Goal: Task Accomplishment & Management: Use online tool/utility

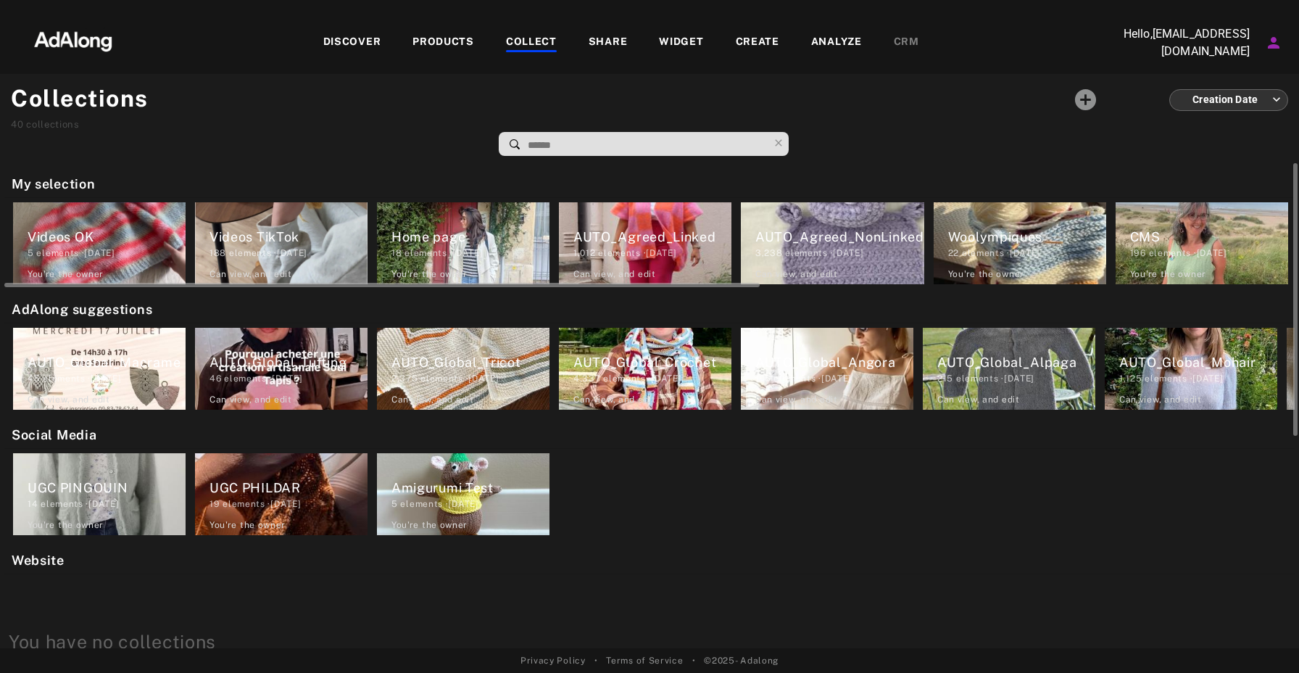
click at [819, 218] on div "AUTO_Agreed_NonLinked 3,238 elements · [DATE] Can view , and edit" at bounding box center [832, 243] width 183 height 82
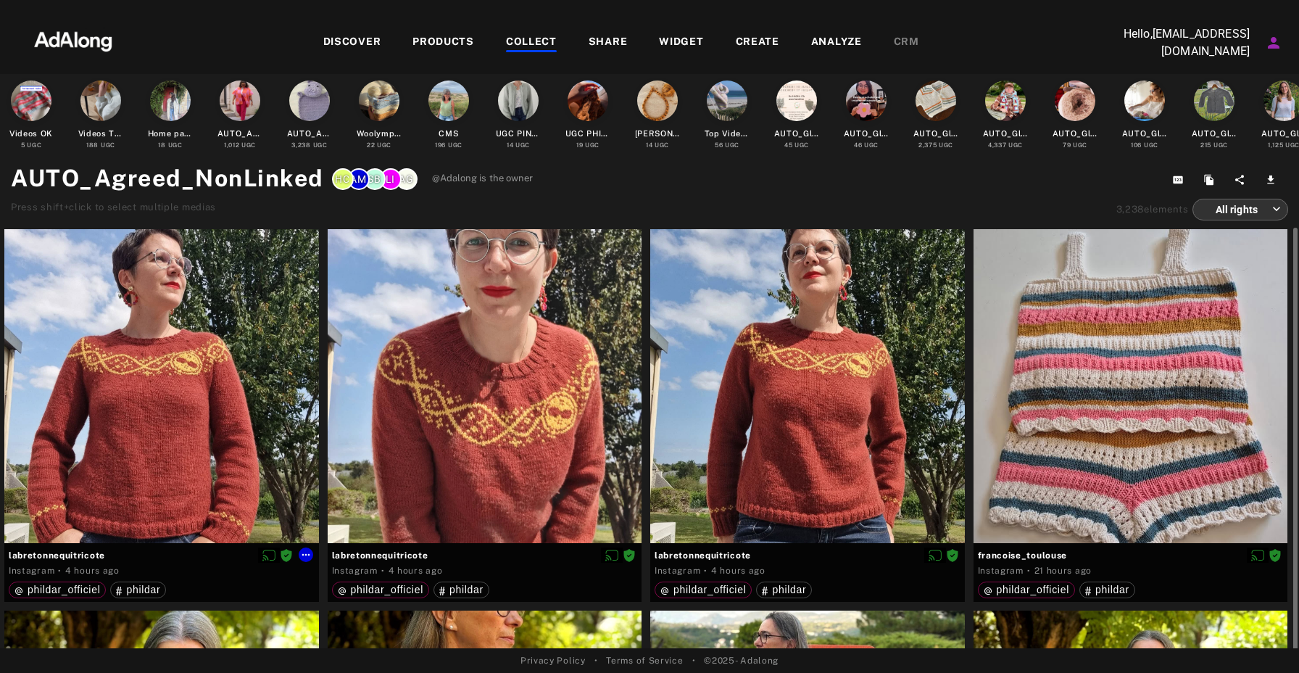
click at [276, 340] on div at bounding box center [161, 386] width 315 height 315
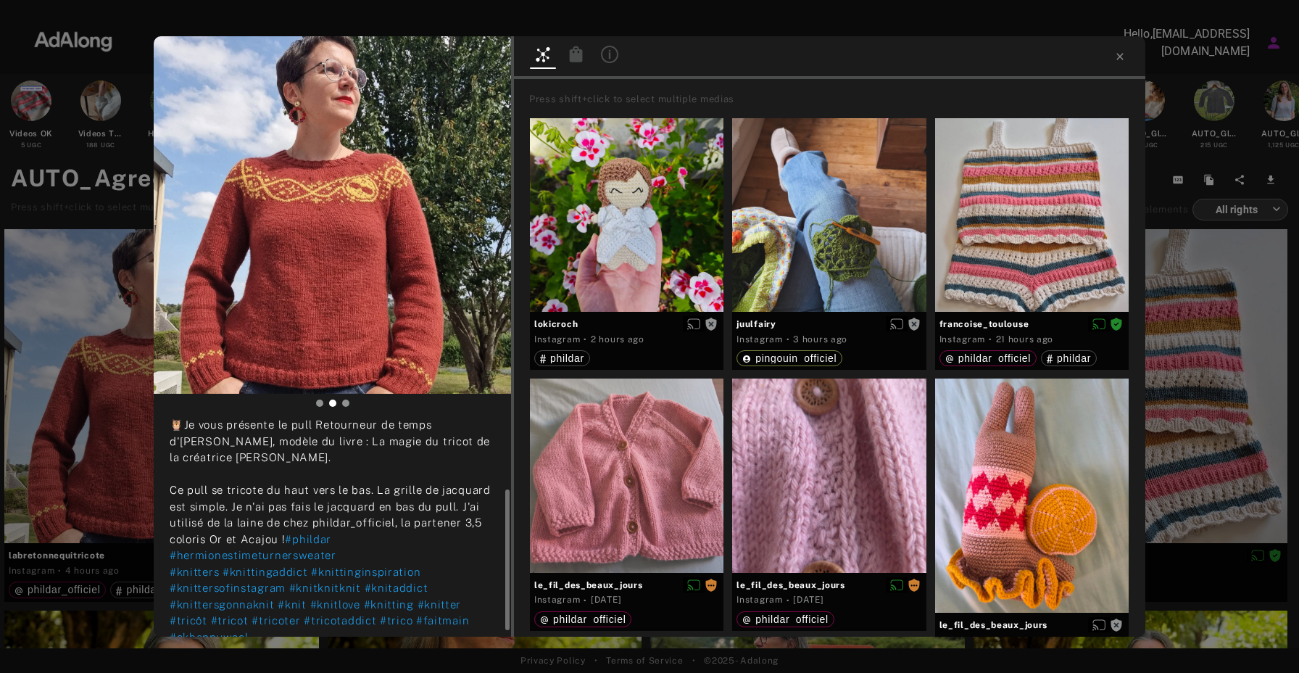
scroll to position [117, 0]
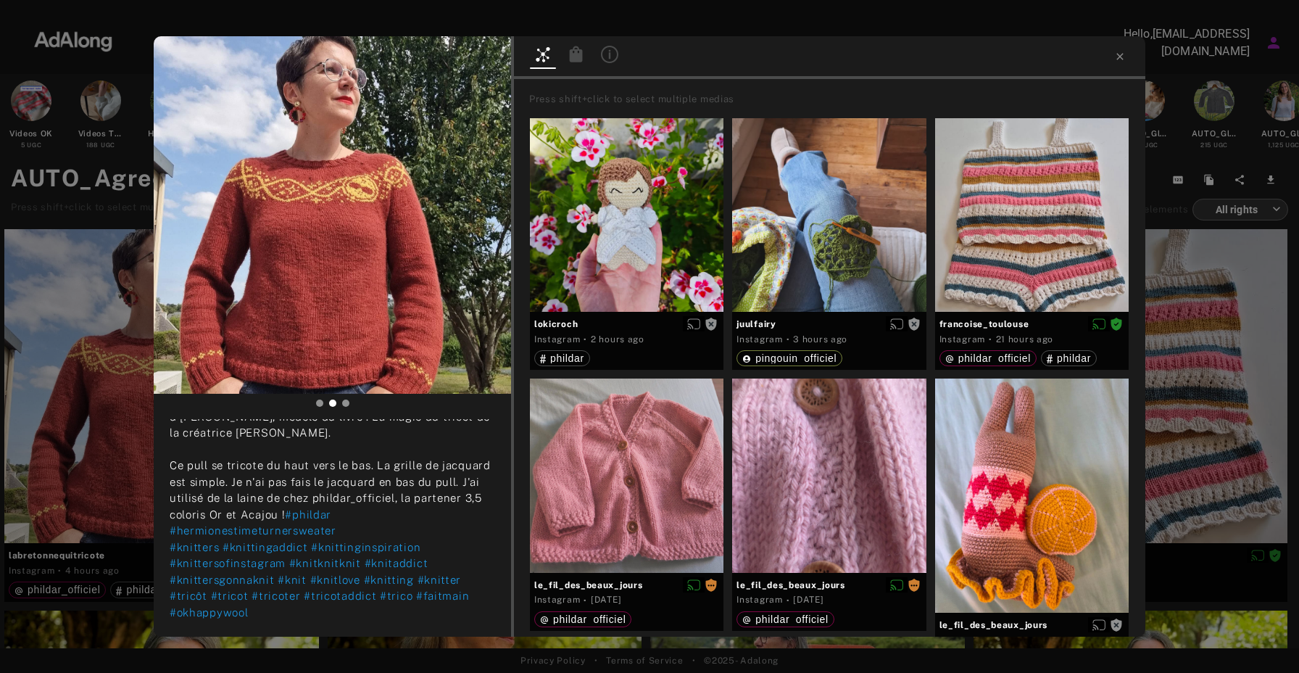
click at [569, 56] on icon at bounding box center [576, 54] width 17 height 17
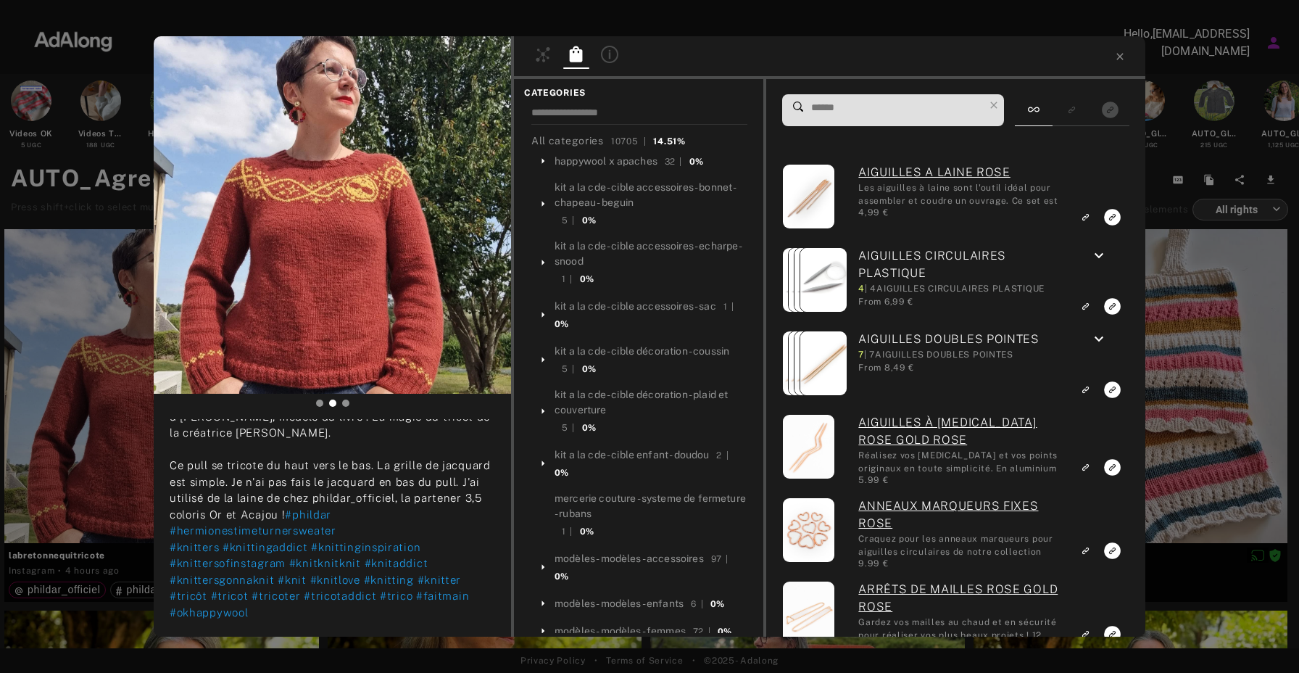
click at [887, 116] on input at bounding box center [897, 108] width 174 height 20
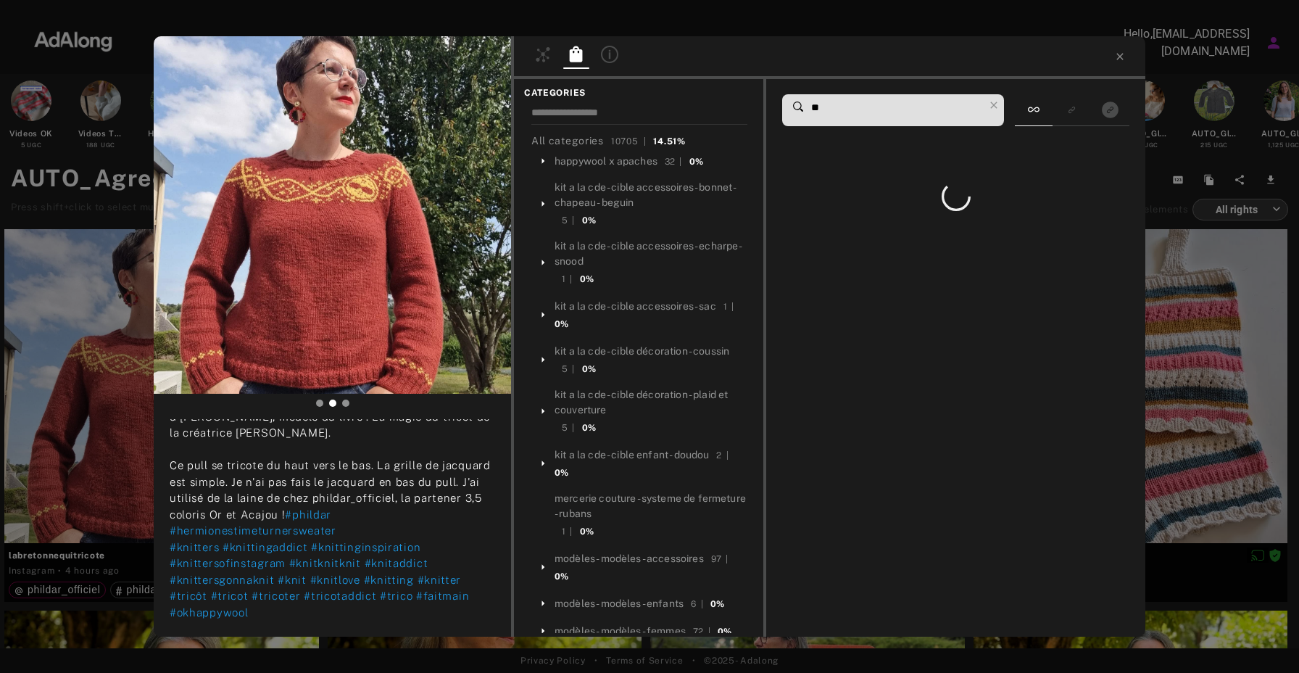
type input "*"
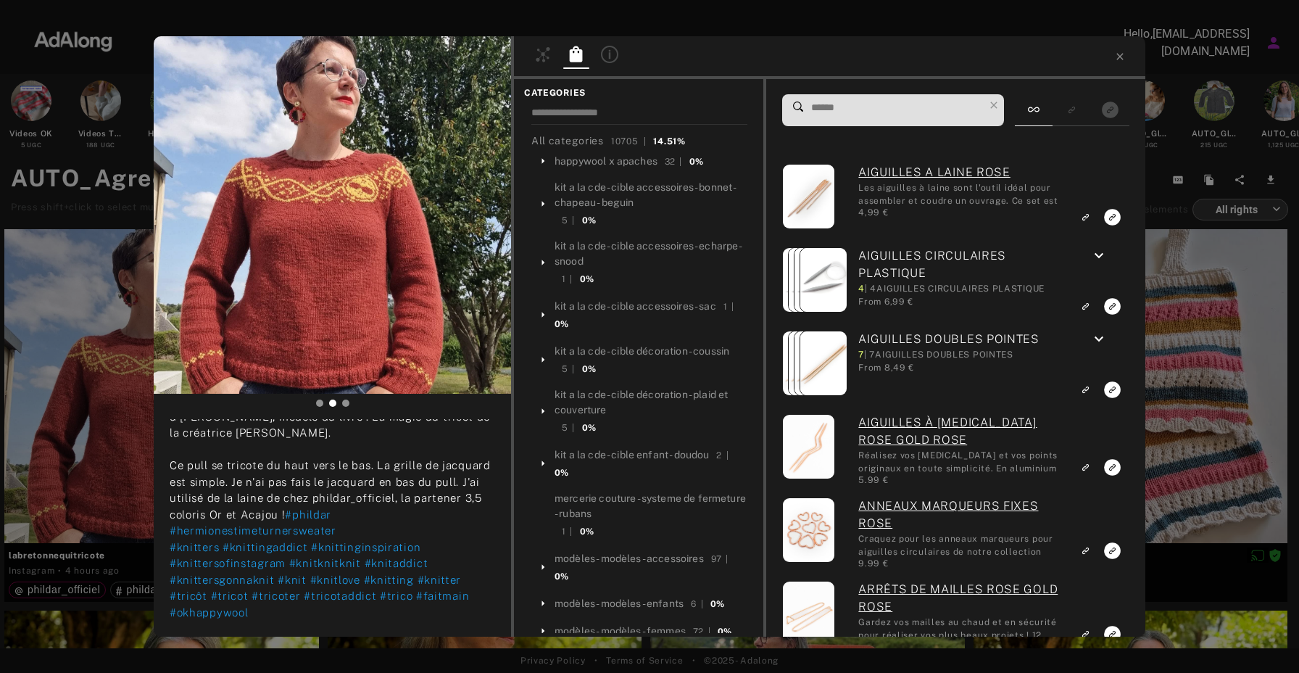
type input "*"
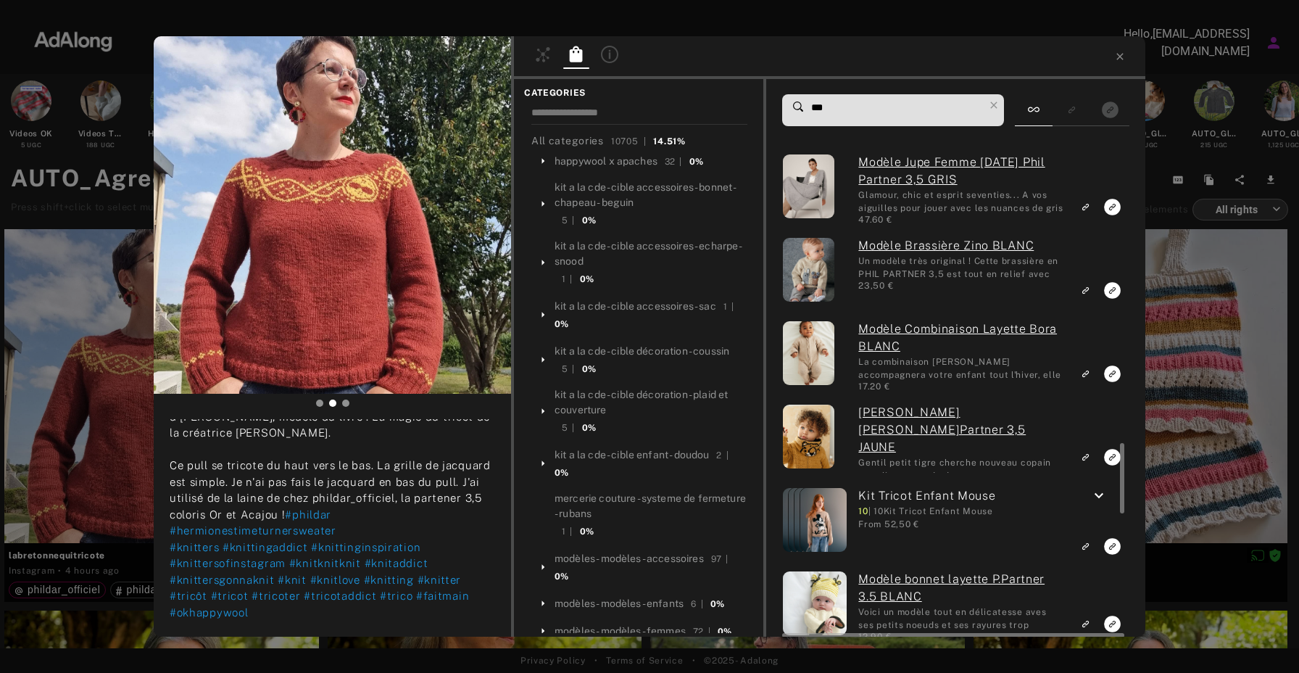
scroll to position [2013, 0]
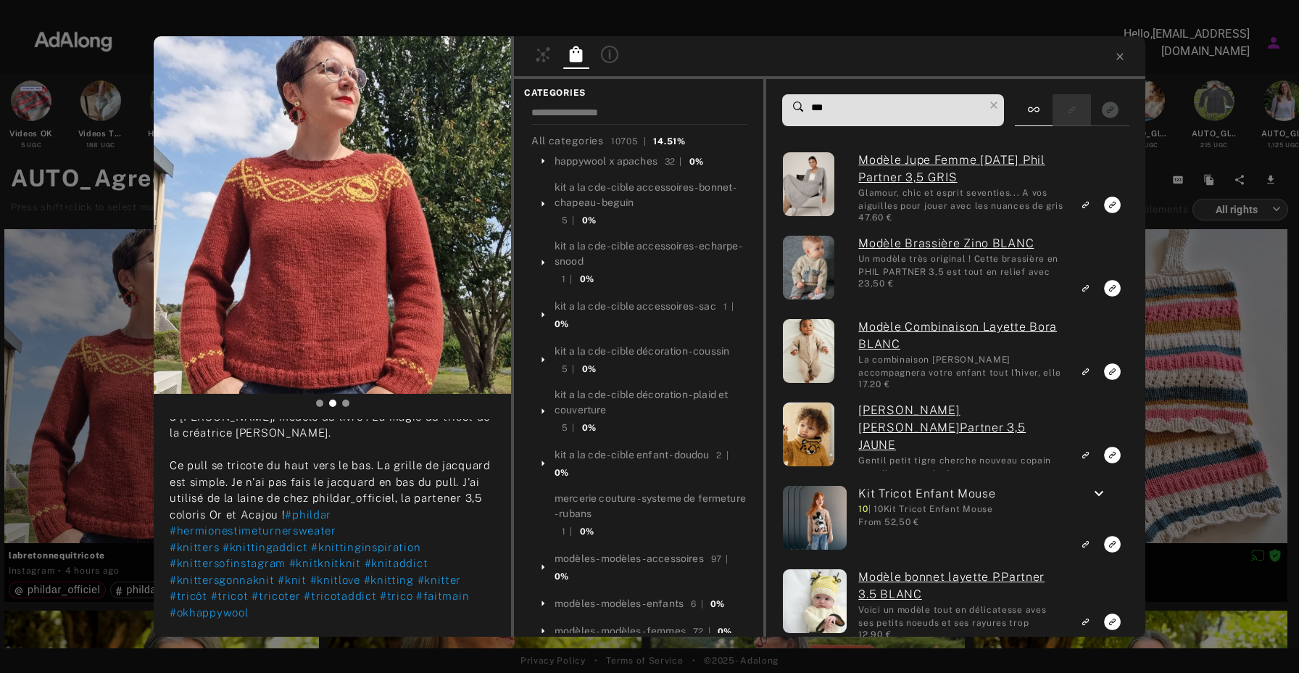
click at [1072, 115] on icon "Show only similar products linked" at bounding box center [1071, 110] width 10 height 9
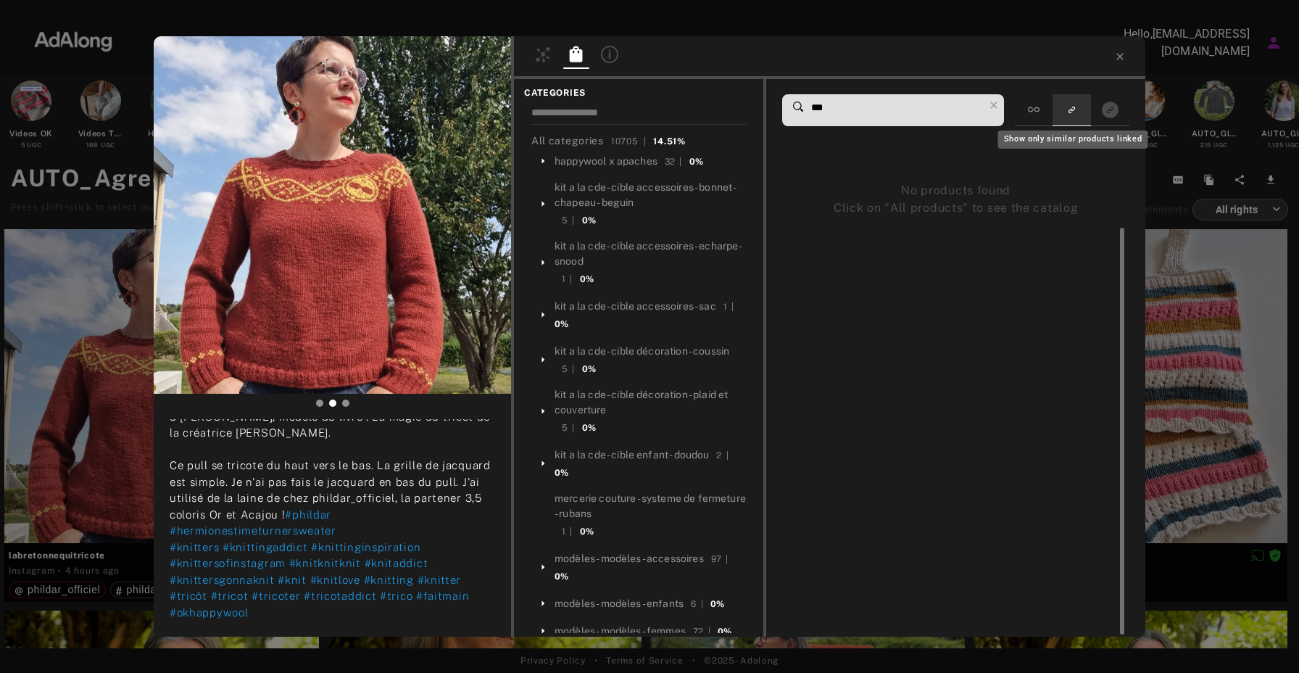
scroll to position [0, 0]
click at [934, 104] on input "***" at bounding box center [897, 108] width 174 height 20
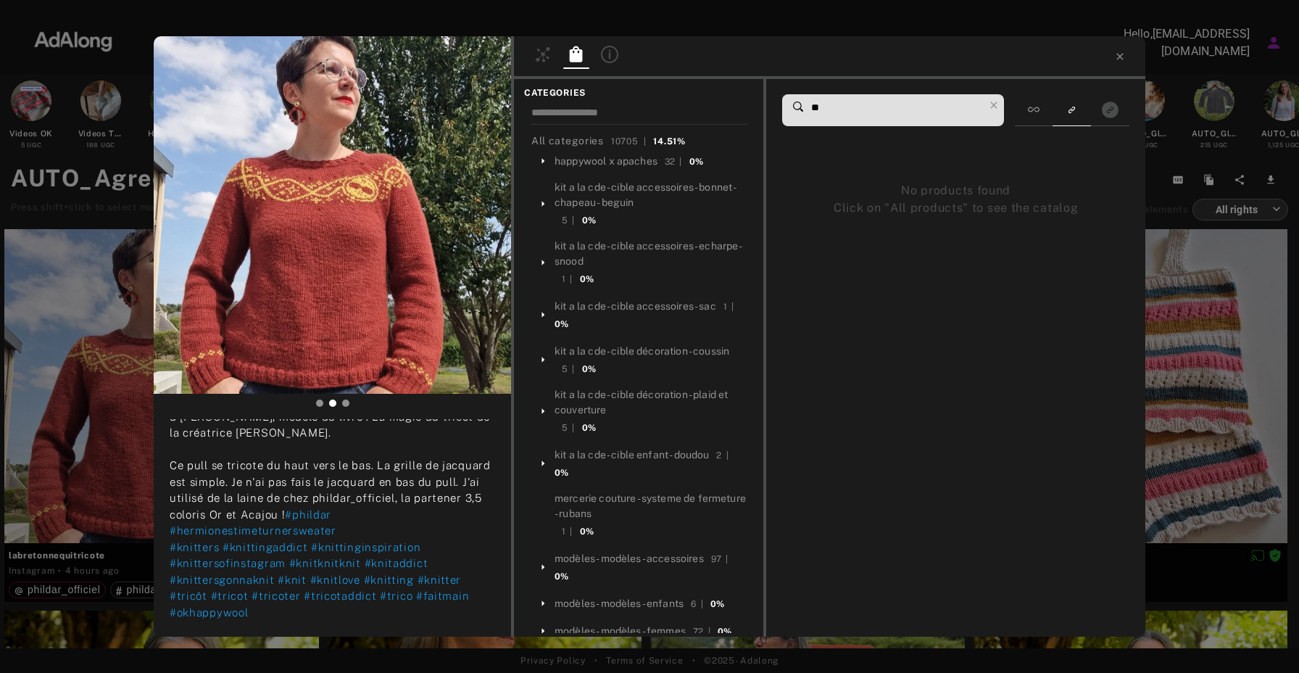
type input "*"
paste input "**********"
type input "**********"
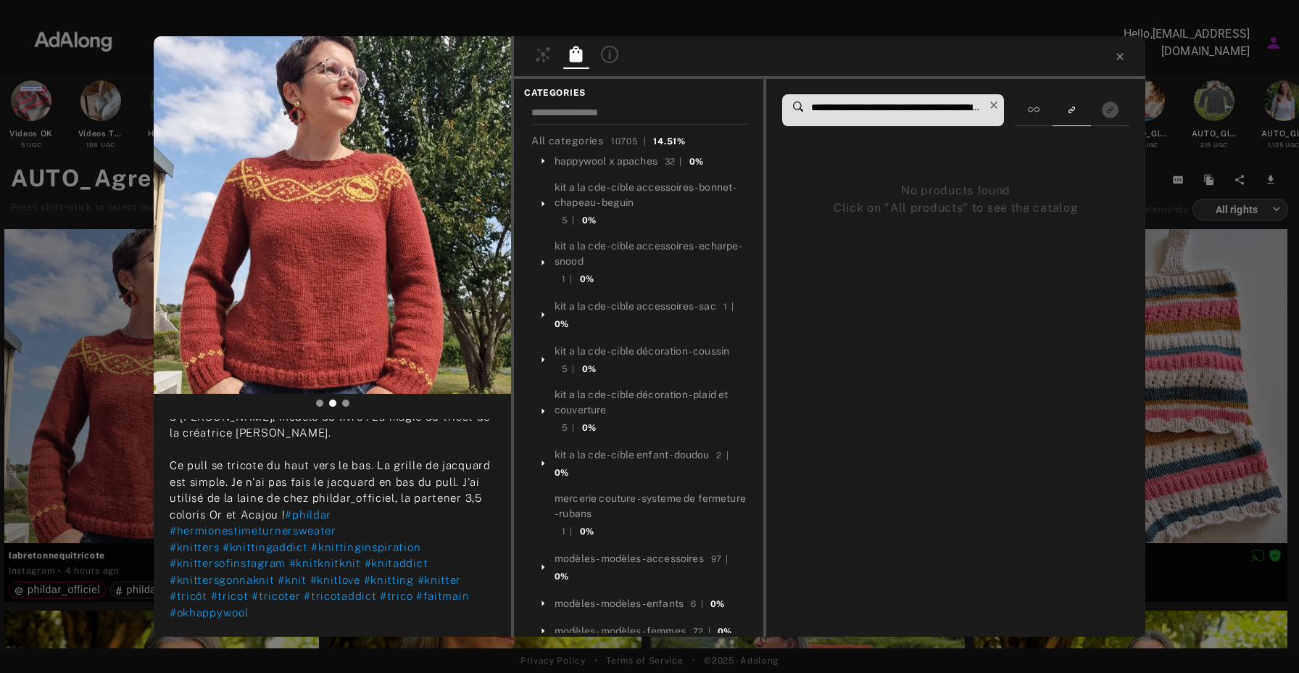
click at [992, 104] on icon at bounding box center [994, 105] width 20 height 20
click at [1022, 110] on div at bounding box center [1034, 110] width 38 height 32
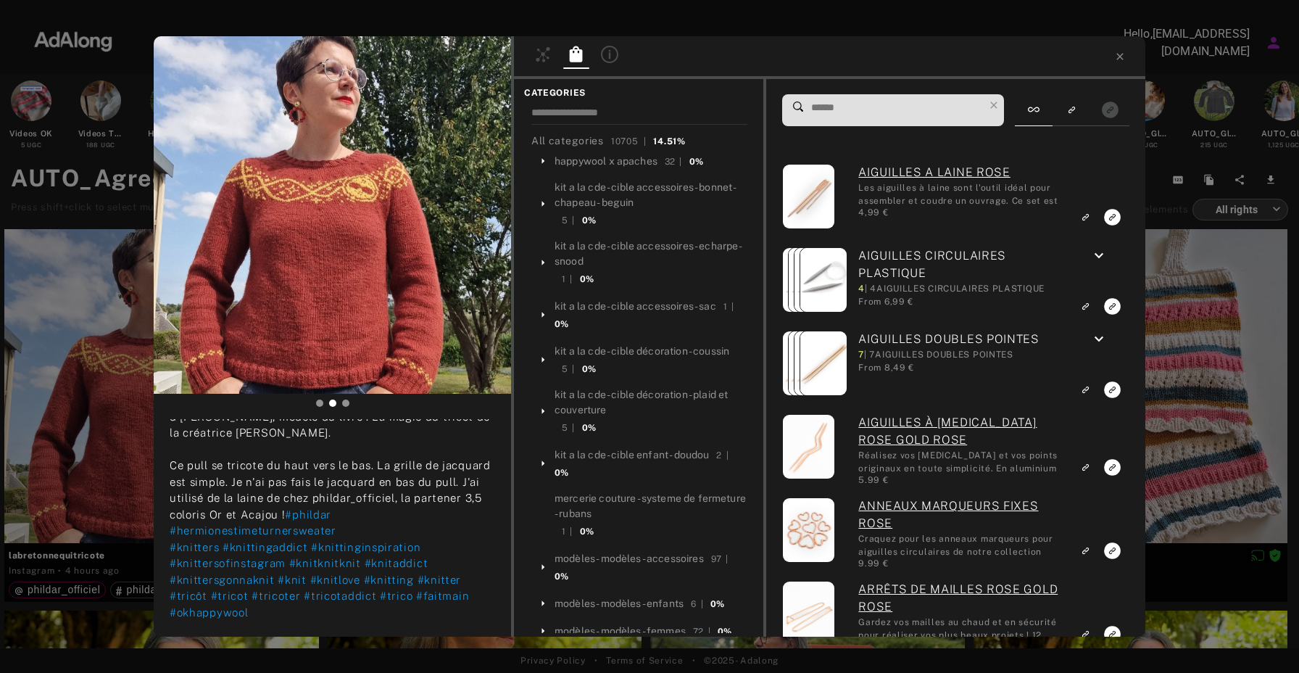
click at [878, 112] on input at bounding box center [897, 108] width 174 height 20
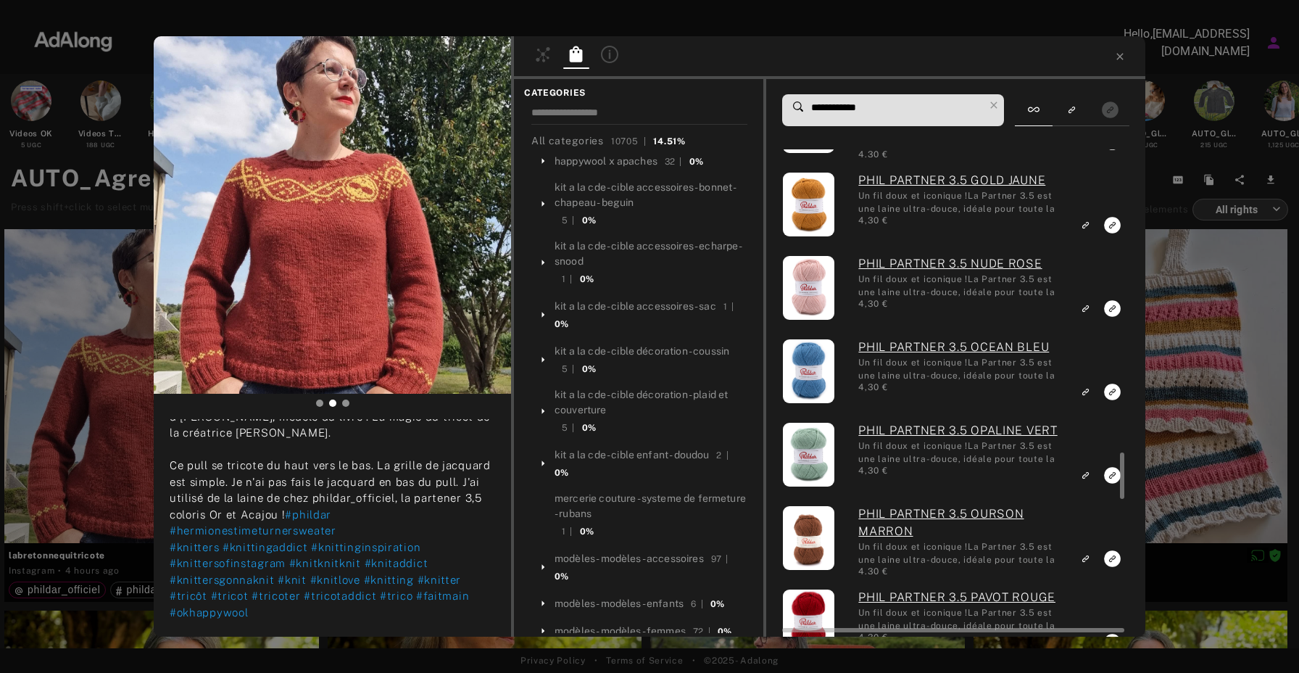
scroll to position [3156, 0]
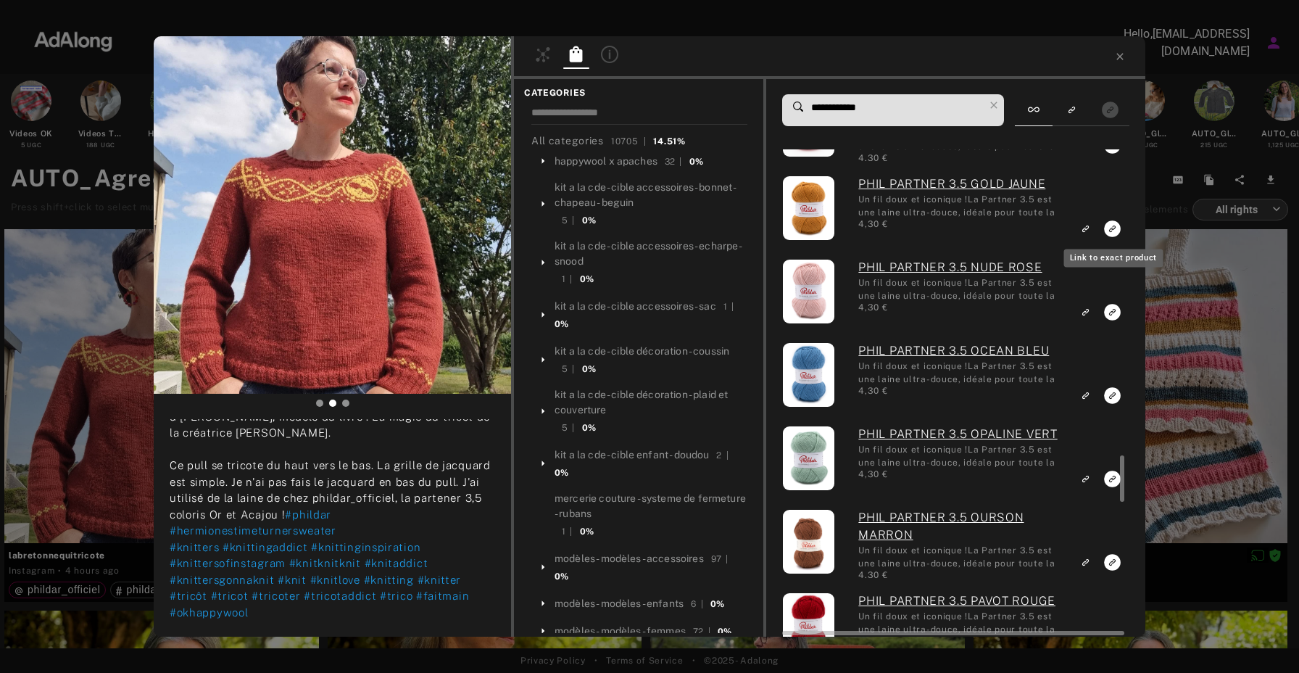
type input "**********"
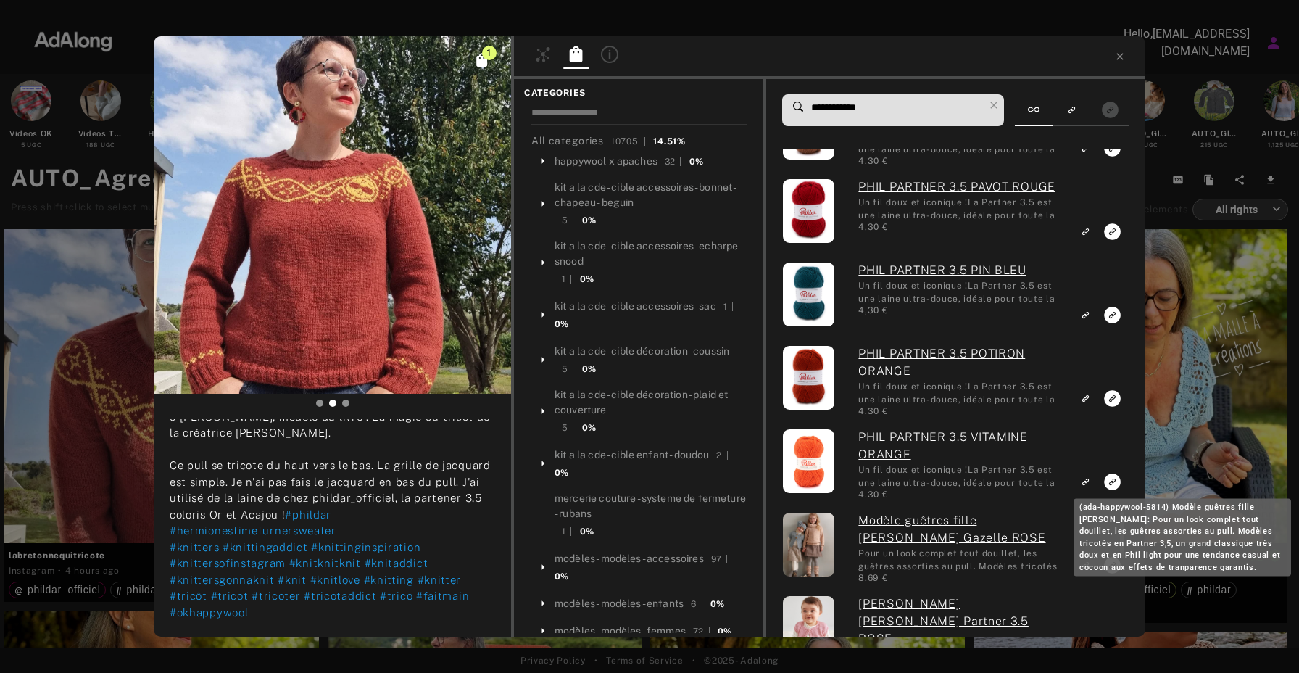
scroll to position [3632, 0]
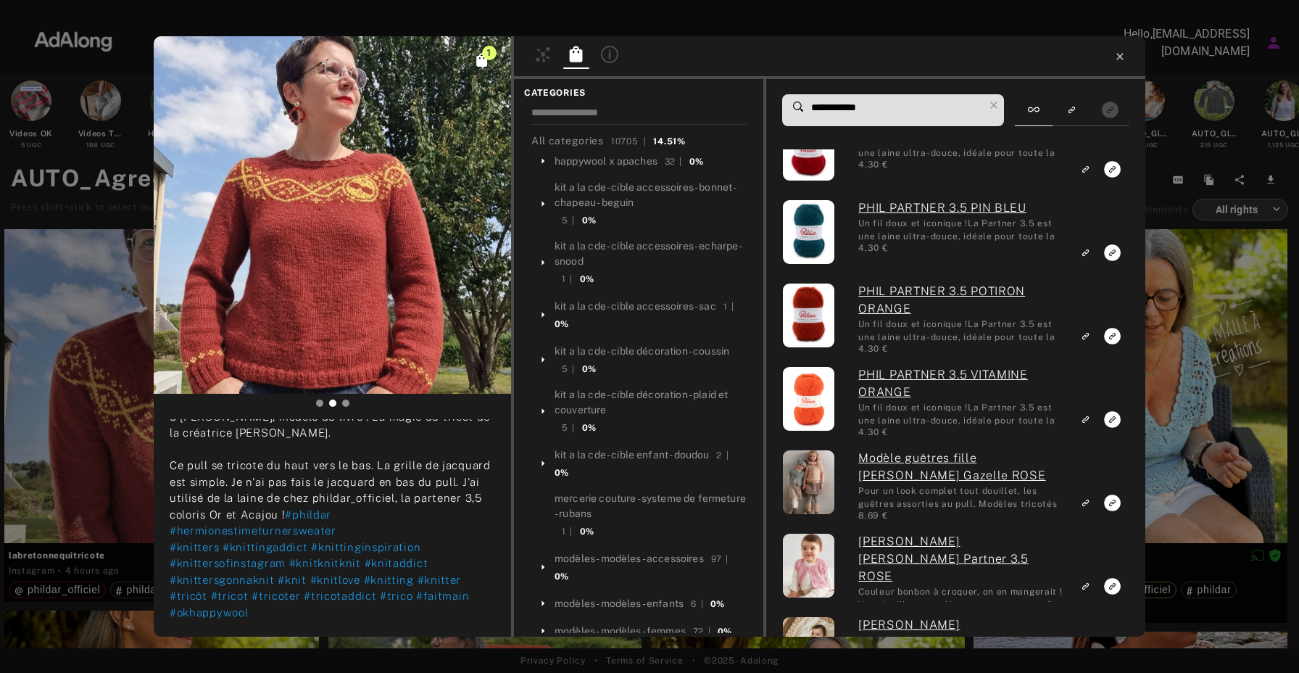
click at [1120, 57] on icon at bounding box center [1119, 56] width 7 height 7
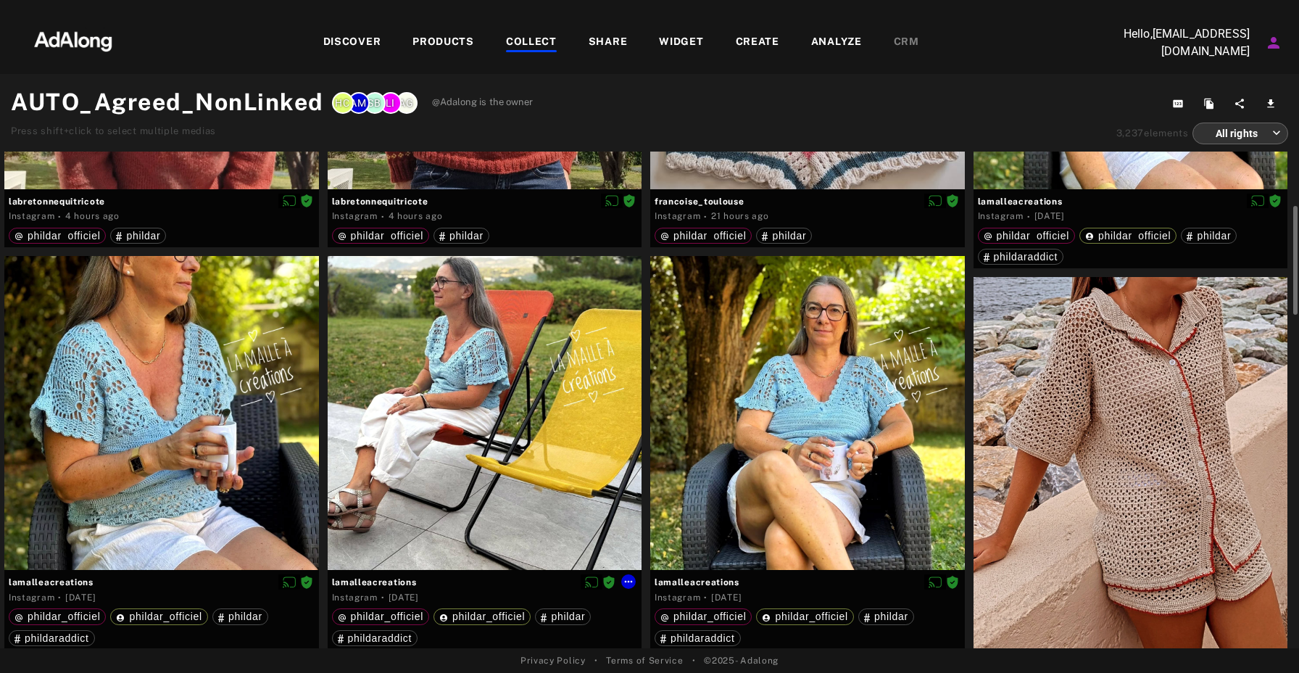
scroll to position [322, 0]
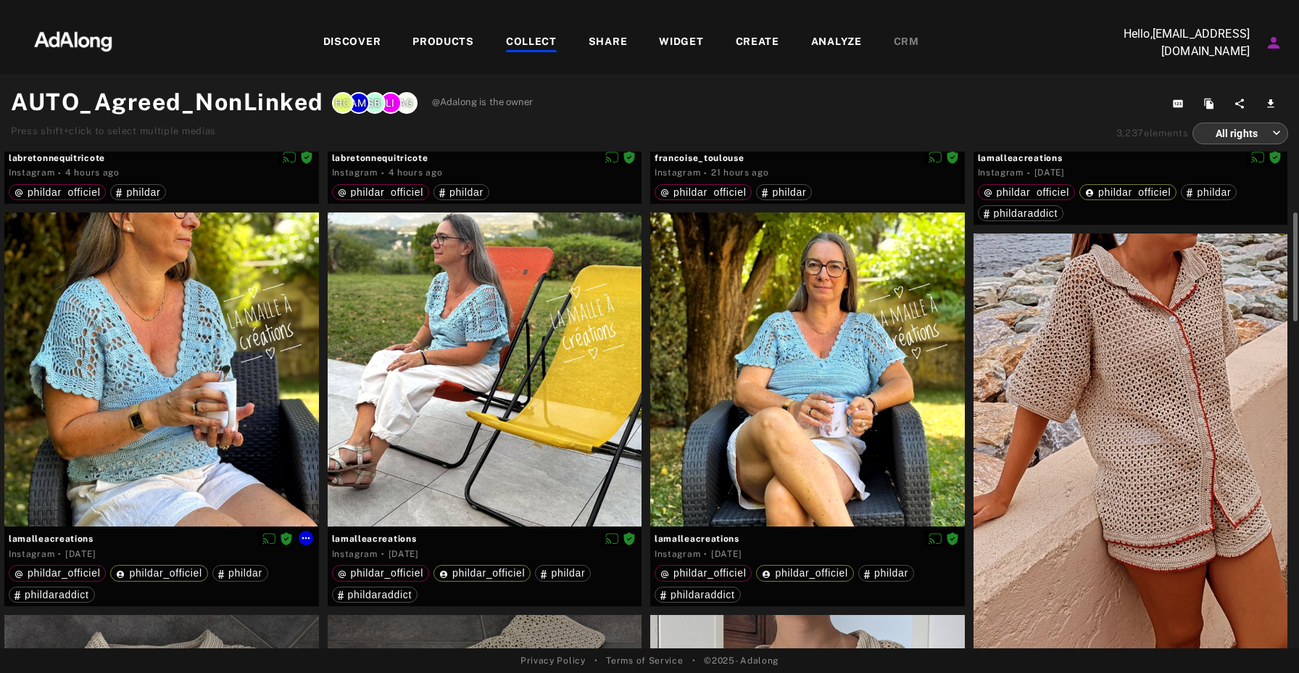
click at [217, 372] on div at bounding box center [161, 369] width 315 height 315
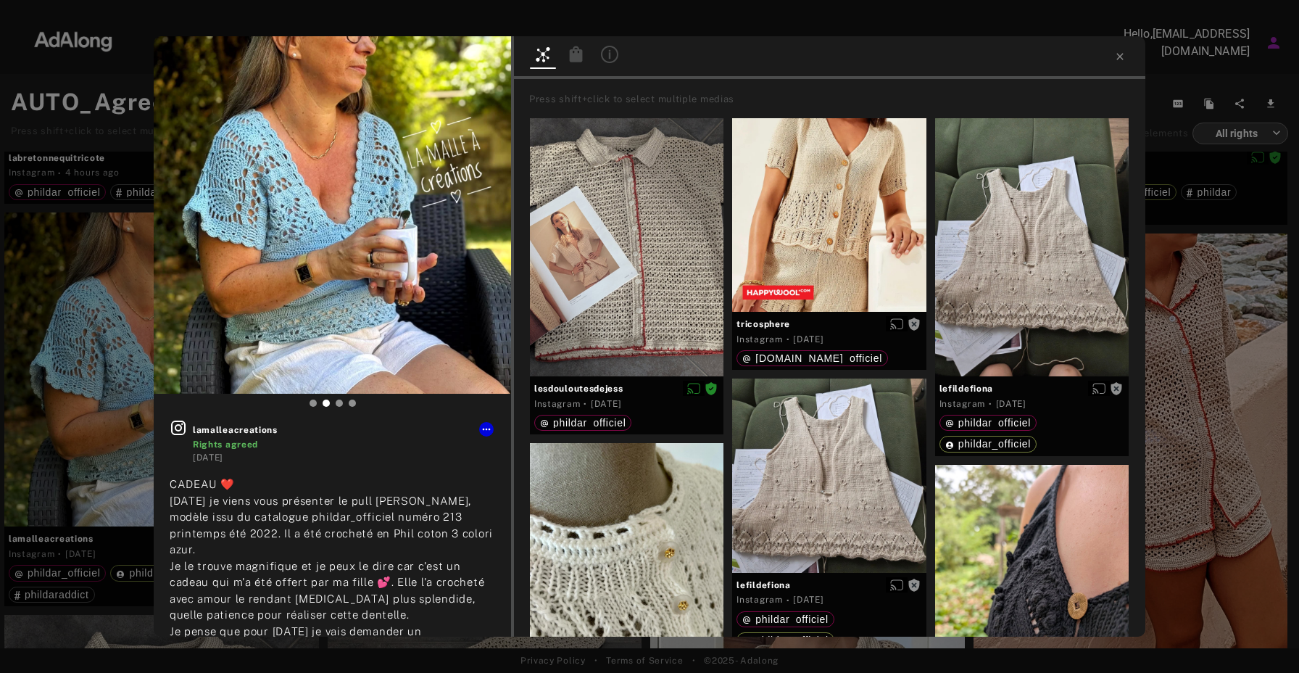
click at [577, 54] on icon at bounding box center [576, 54] width 13 height 16
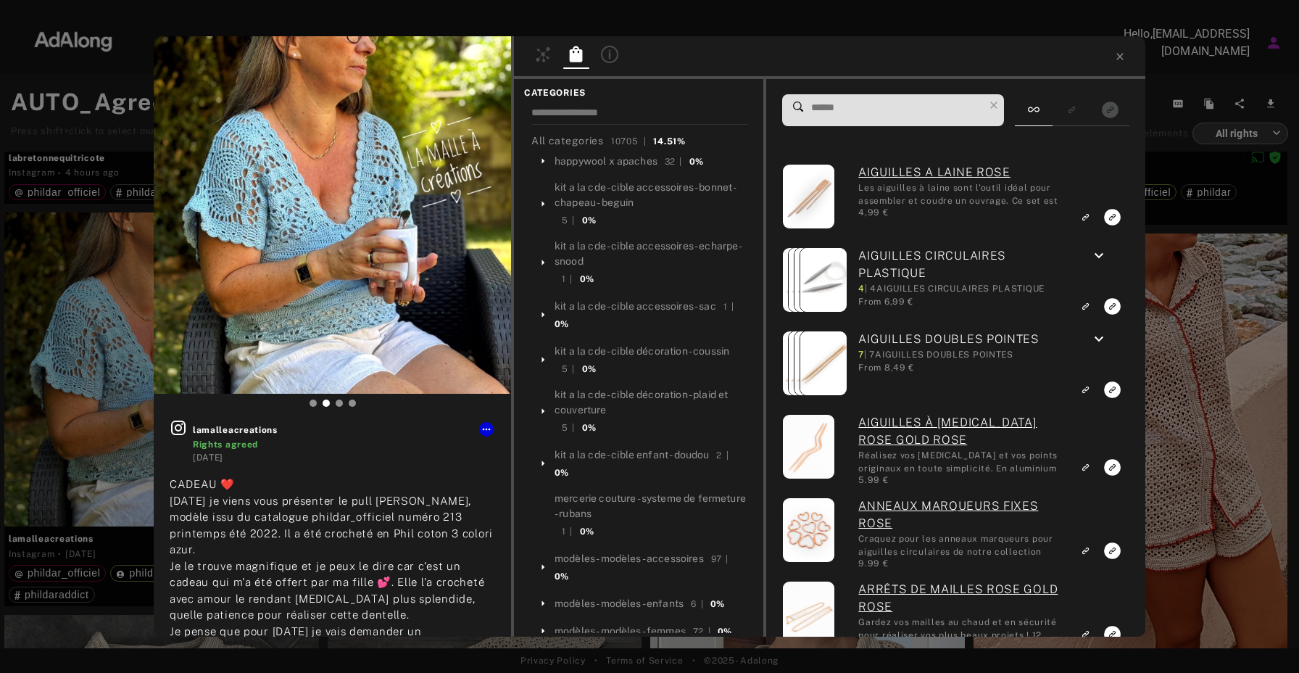
click at [879, 111] on input at bounding box center [897, 108] width 174 height 20
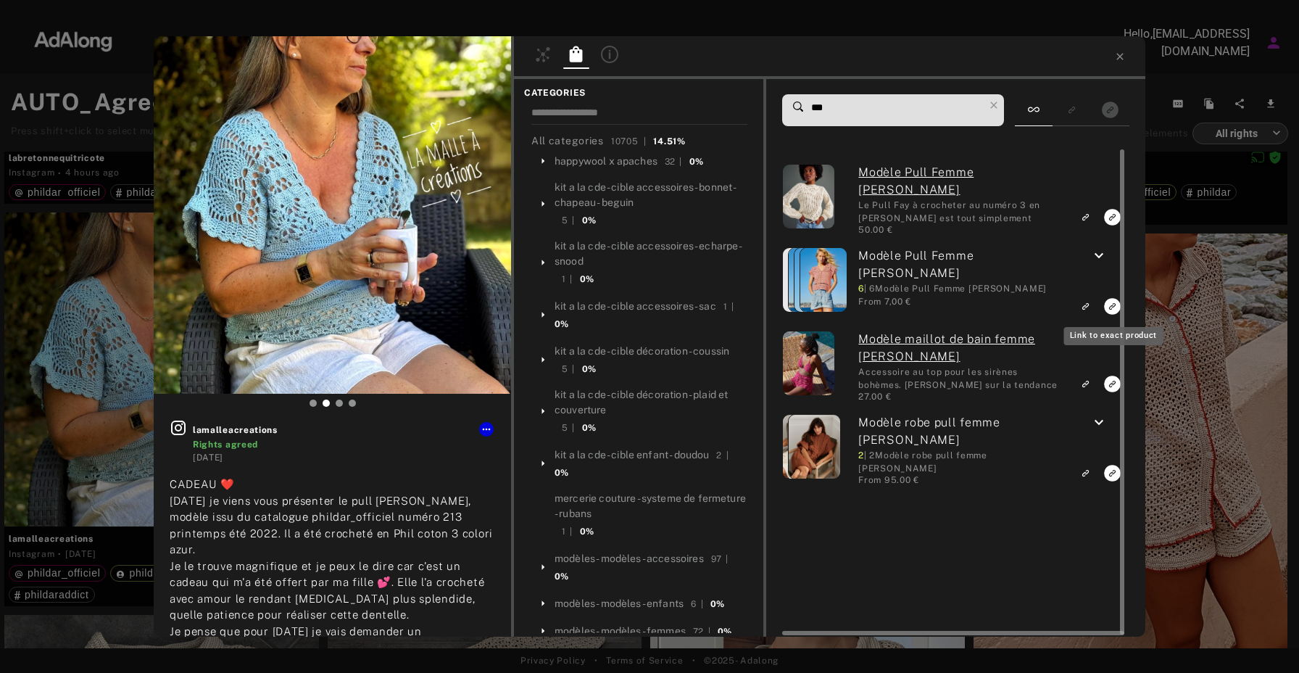
click at [1106, 225] on icon "Link to exact product" at bounding box center [1112, 217] width 17 height 17
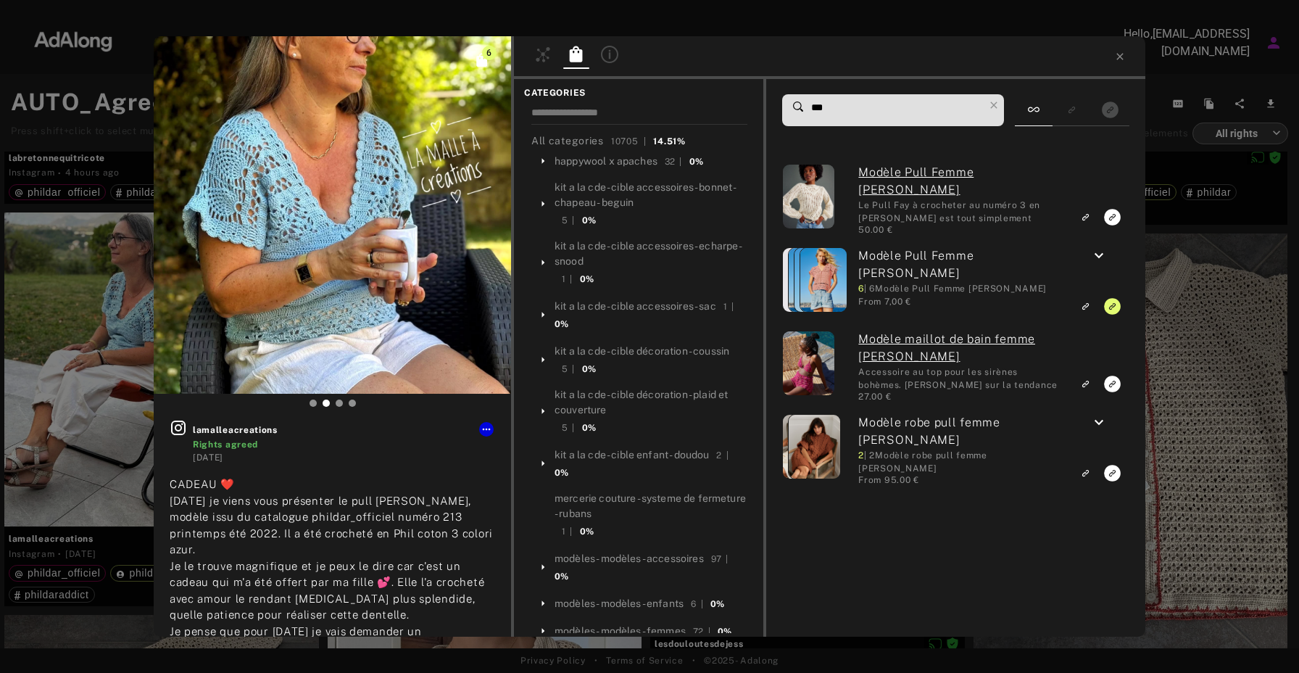
click at [859, 100] on input "***" at bounding box center [897, 108] width 174 height 20
drag, startPoint x: 850, startPoint y: 102, endPoint x: 771, endPoint y: 102, distance: 79.0
click at [771, 102] on div "*** Modèle Pull Femme [PERSON_NAME] Le Pull [PERSON_NAME] à crocheter au numéro…" at bounding box center [955, 357] width 379 height 557
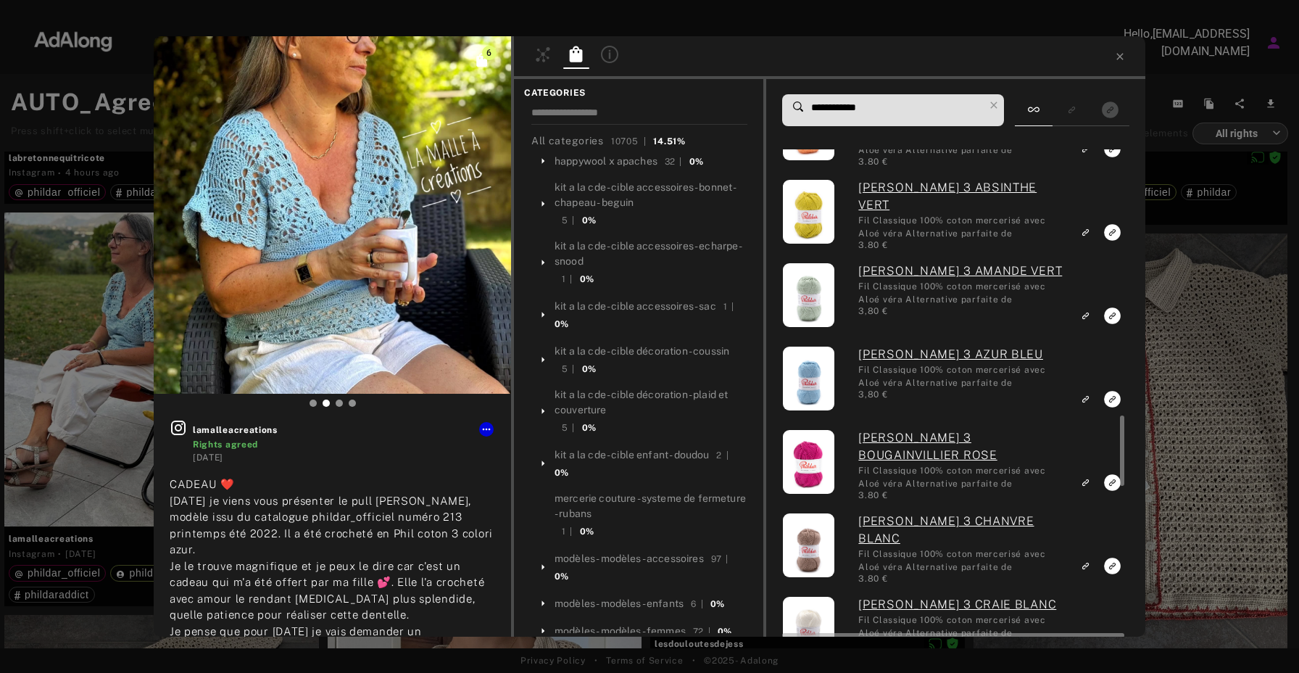
scroll to position [1825, 0]
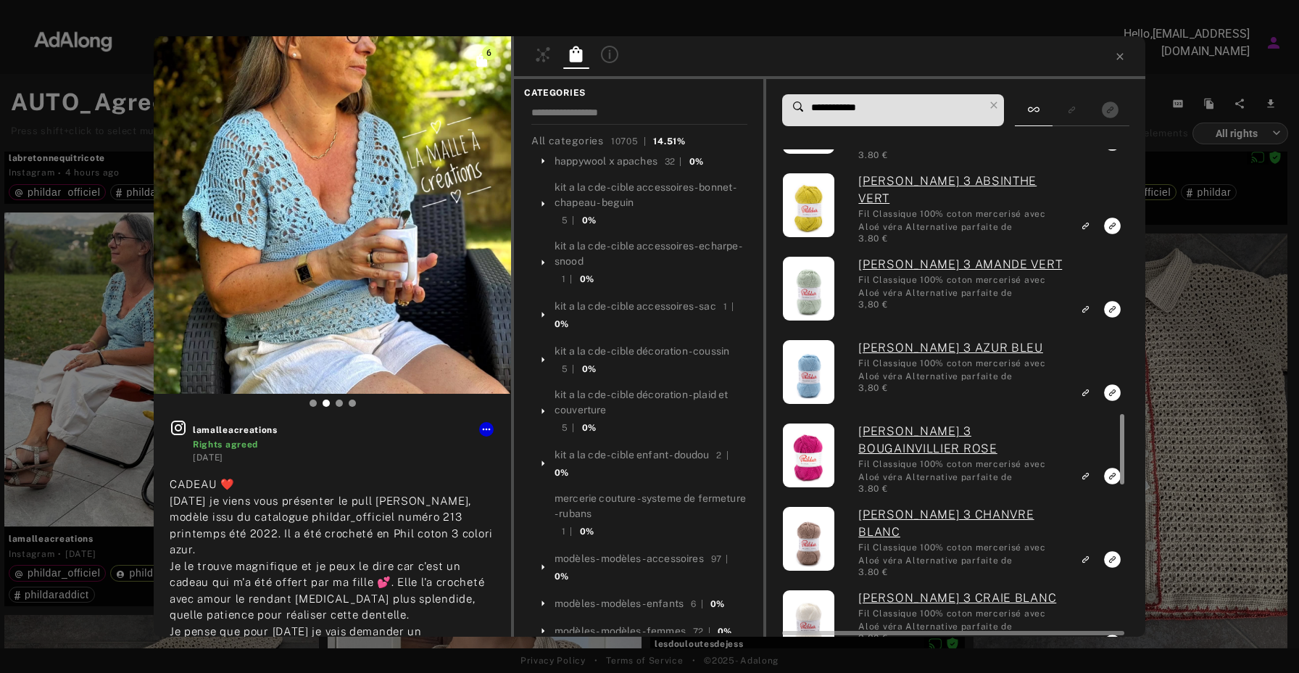
type input "**********"
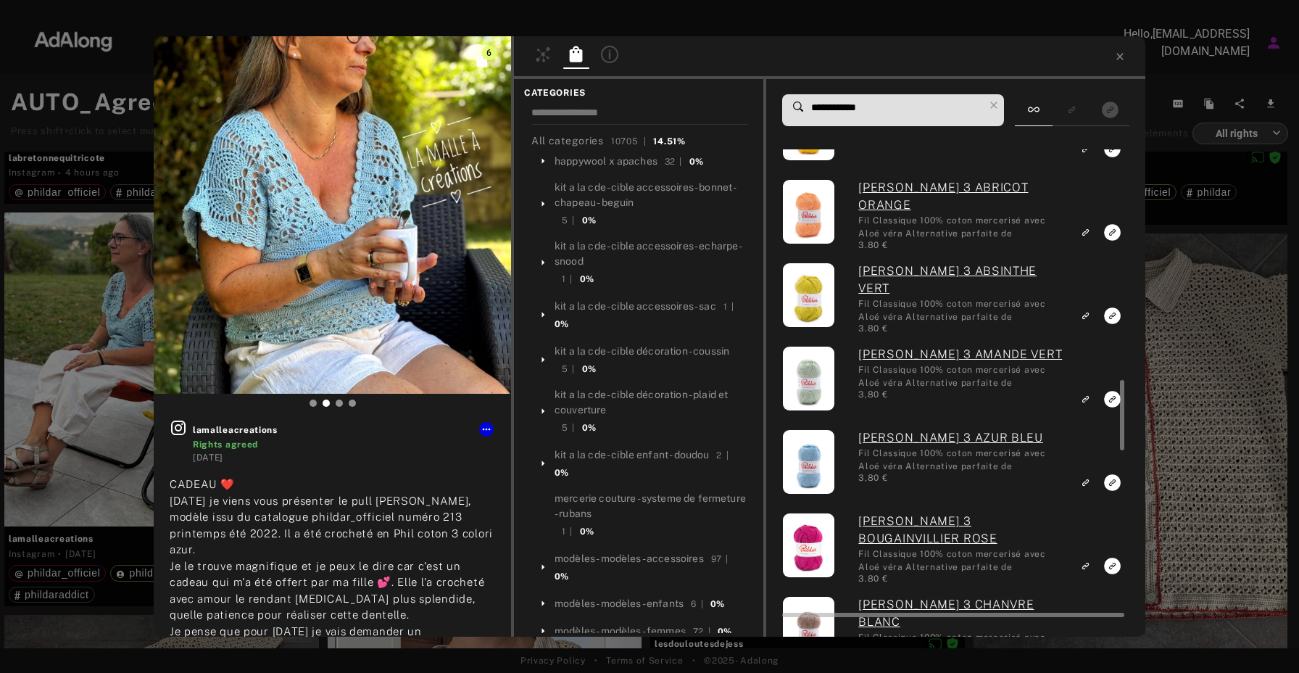
scroll to position [1767, 0]
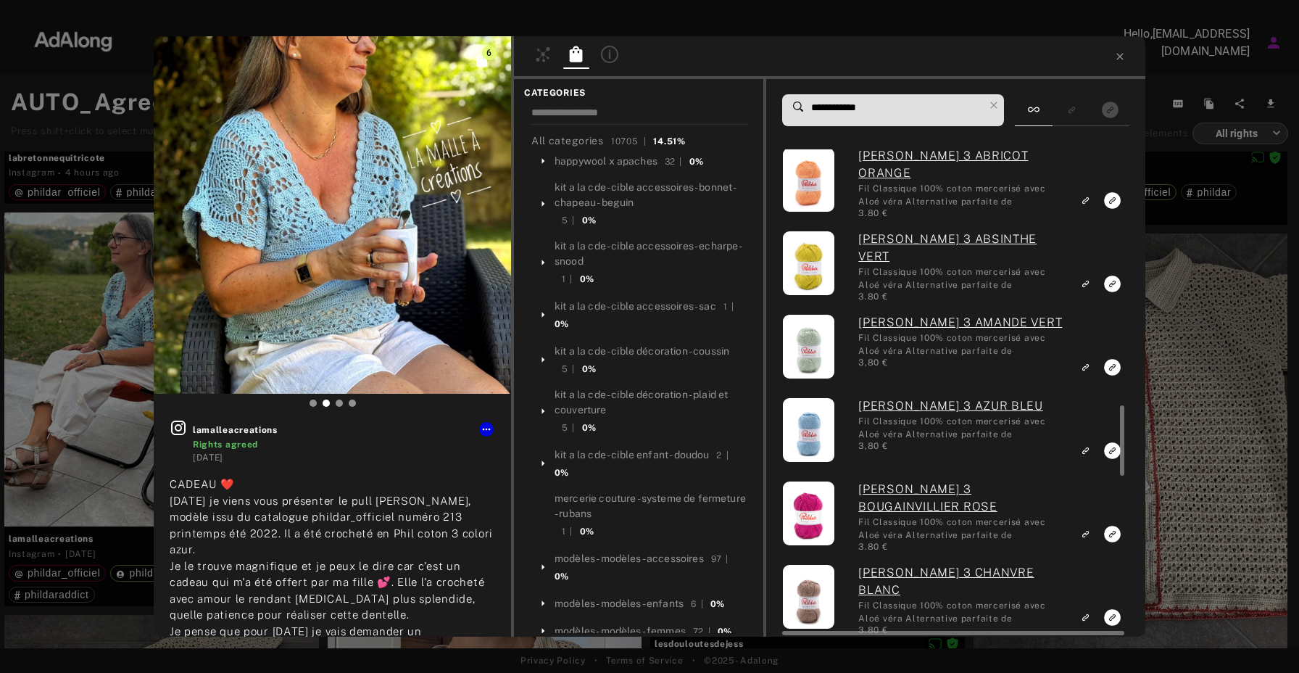
click at [1111, 452] on rect "Link to exact product" at bounding box center [1112, 450] width 18 height 18
click at [1124, 57] on icon at bounding box center [1120, 57] width 12 height 12
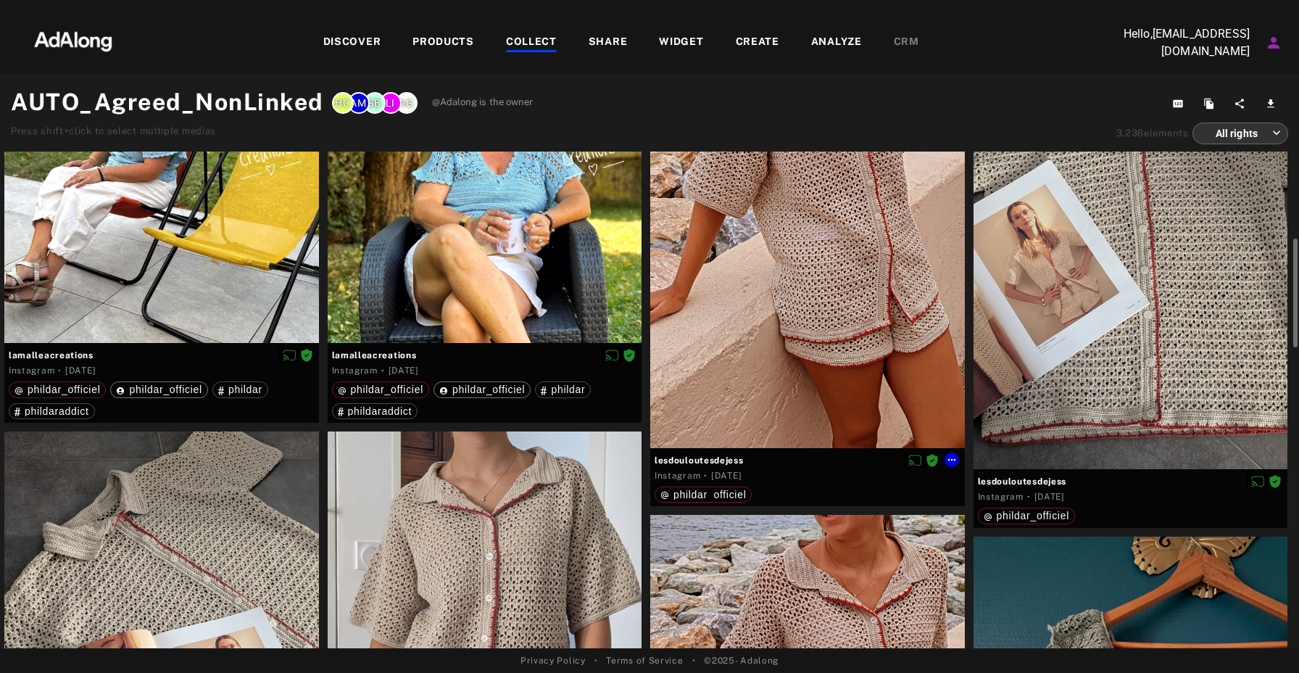
scroll to position [507, 0]
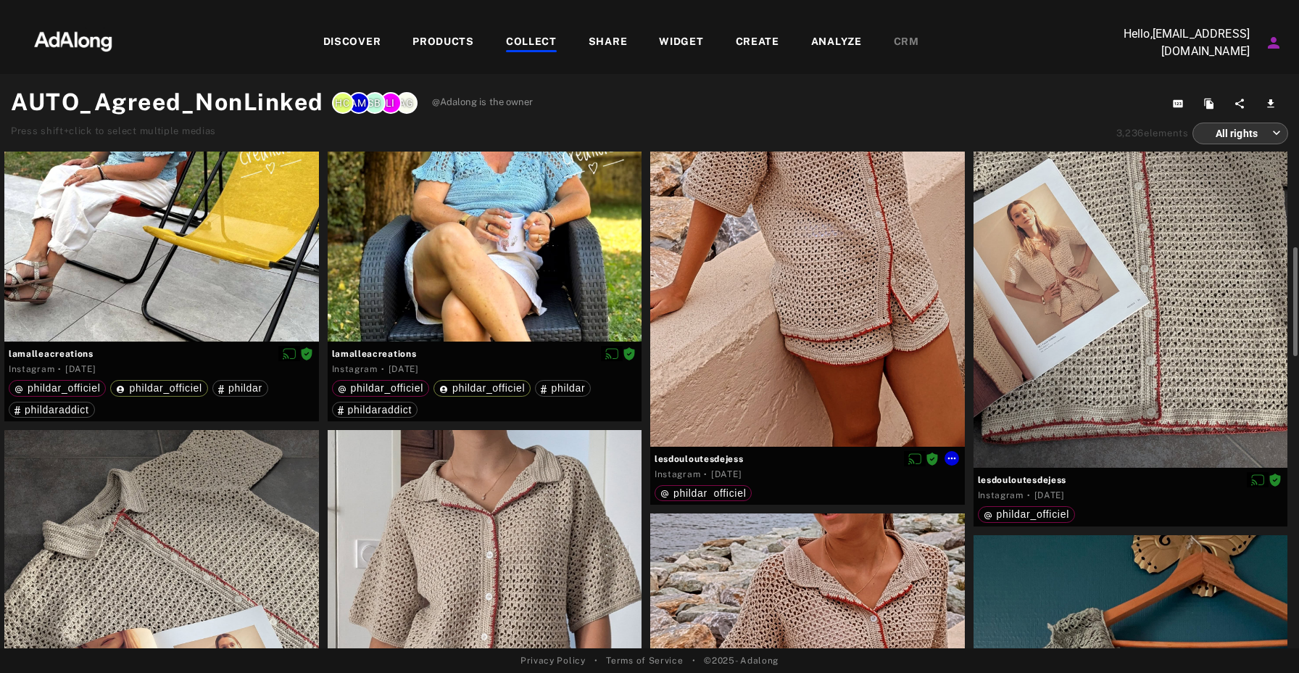
click at [852, 301] on div at bounding box center [807, 237] width 315 height 419
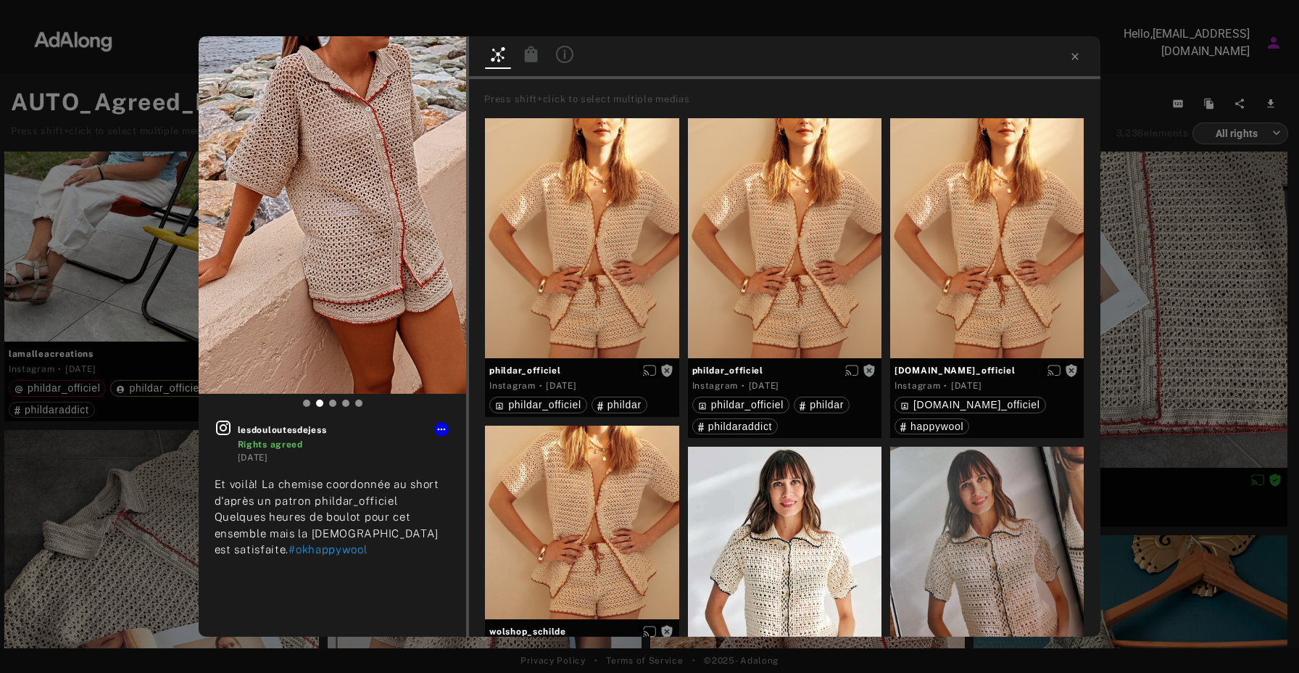
click at [532, 46] on icon at bounding box center [531, 54] width 13 height 16
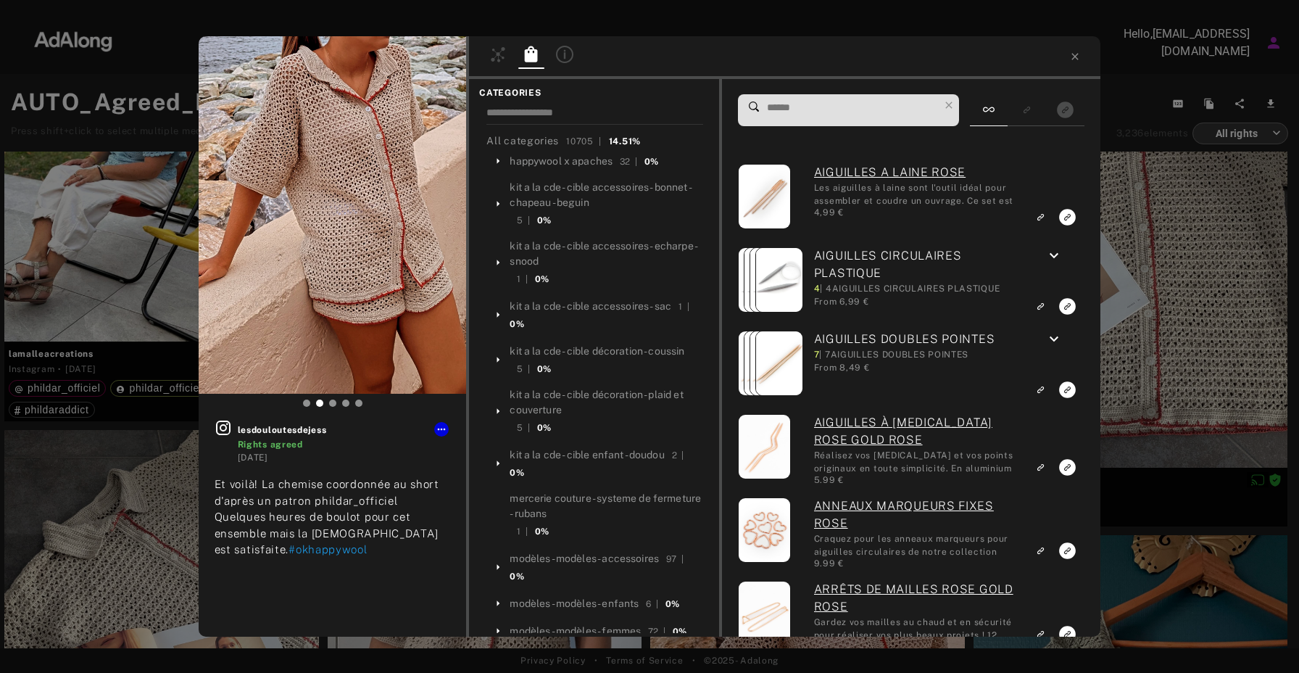
click at [810, 109] on input at bounding box center [852, 108] width 174 height 20
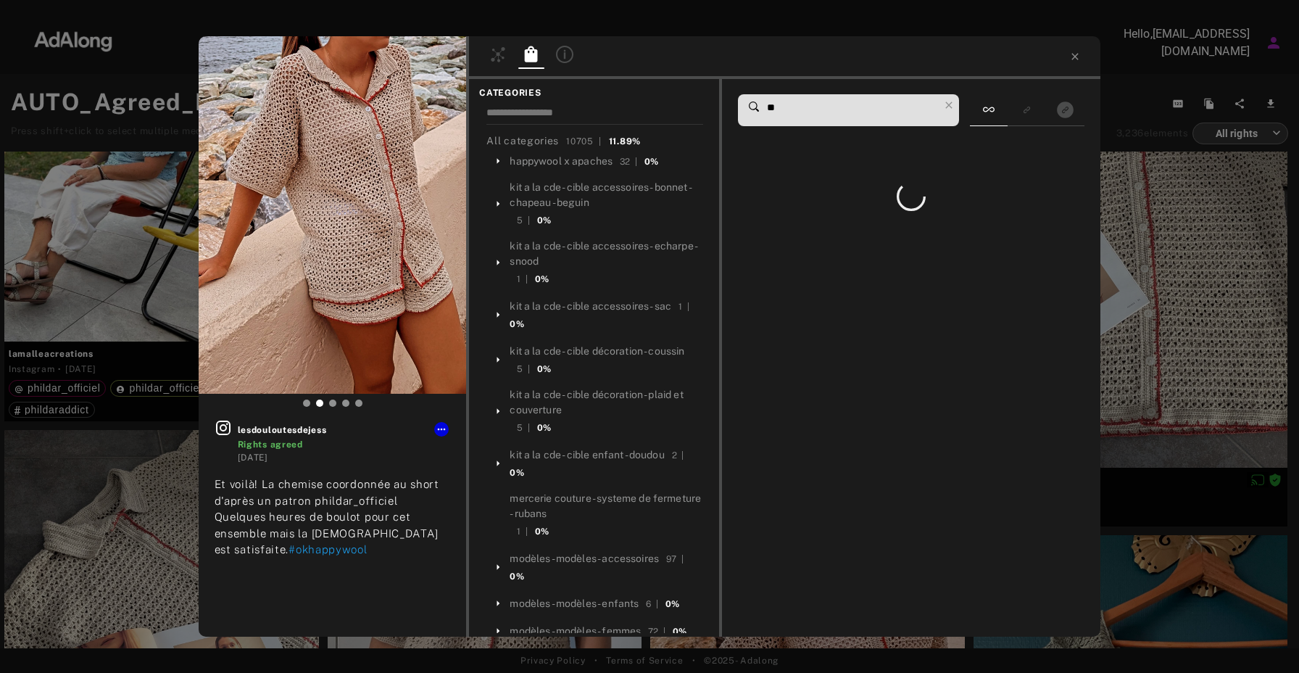
type input "*"
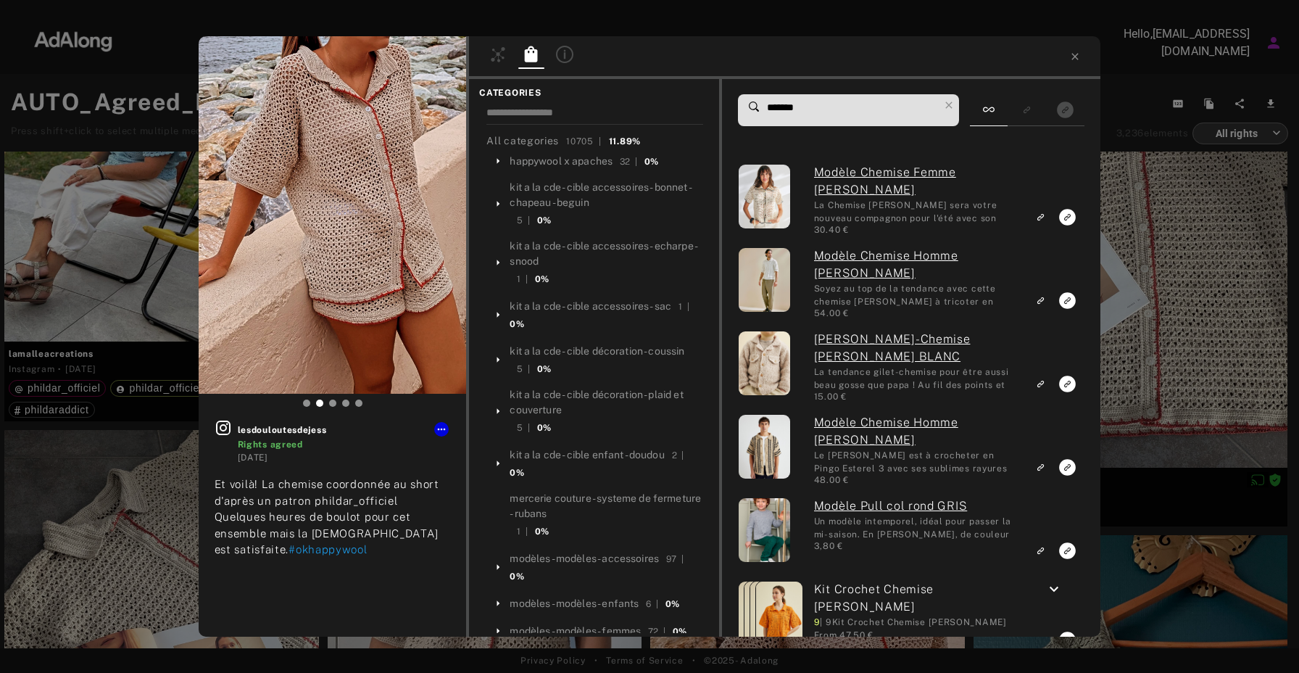
drag, startPoint x: 827, startPoint y: 107, endPoint x: 741, endPoint y: 106, distance: 86.3
click at [741, 106] on div "*******" at bounding box center [849, 110] width 222 height 32
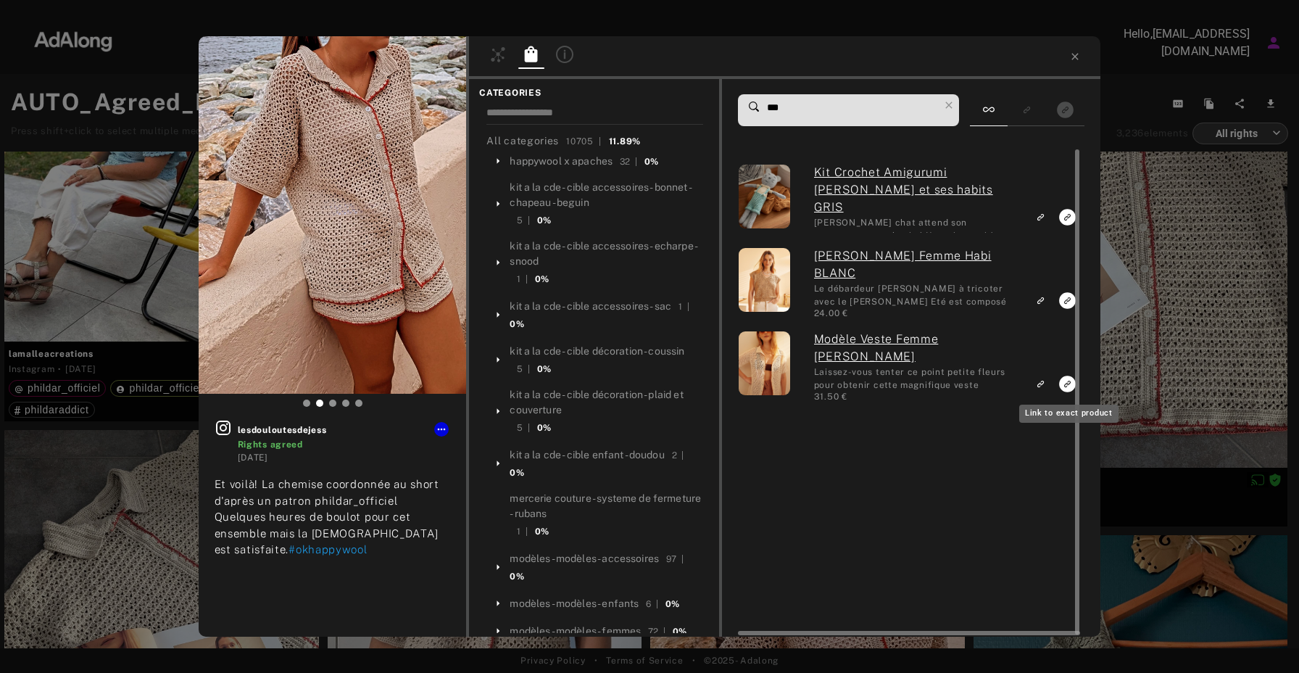
type input "***"
click at [1068, 225] on icon "Link to exact product" at bounding box center [1067, 217] width 17 height 17
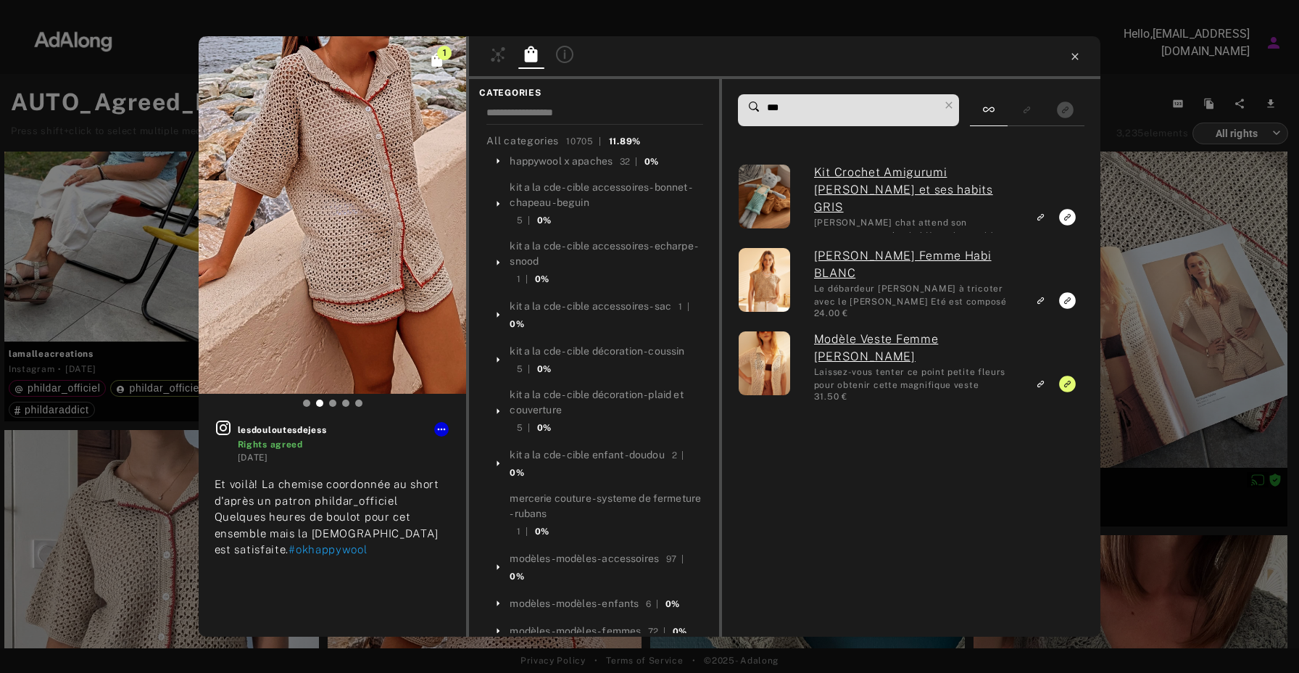
click at [1076, 54] on icon at bounding box center [1075, 57] width 12 height 12
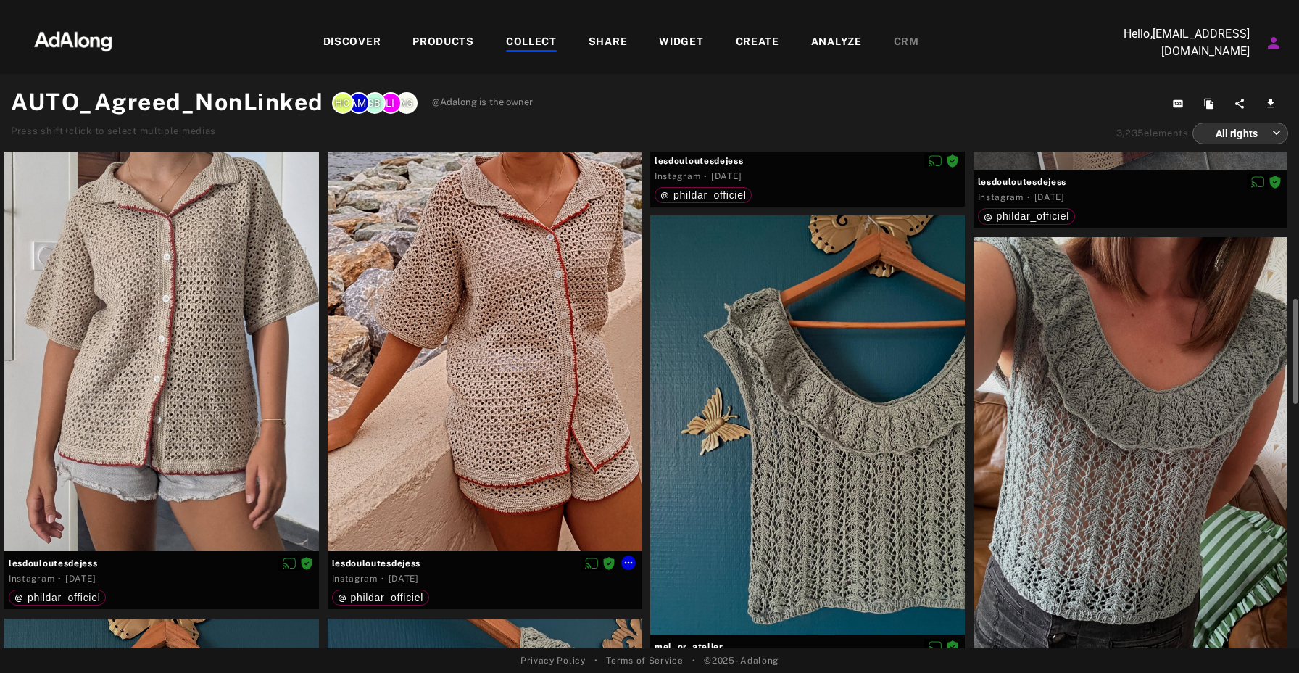
scroll to position [791, 0]
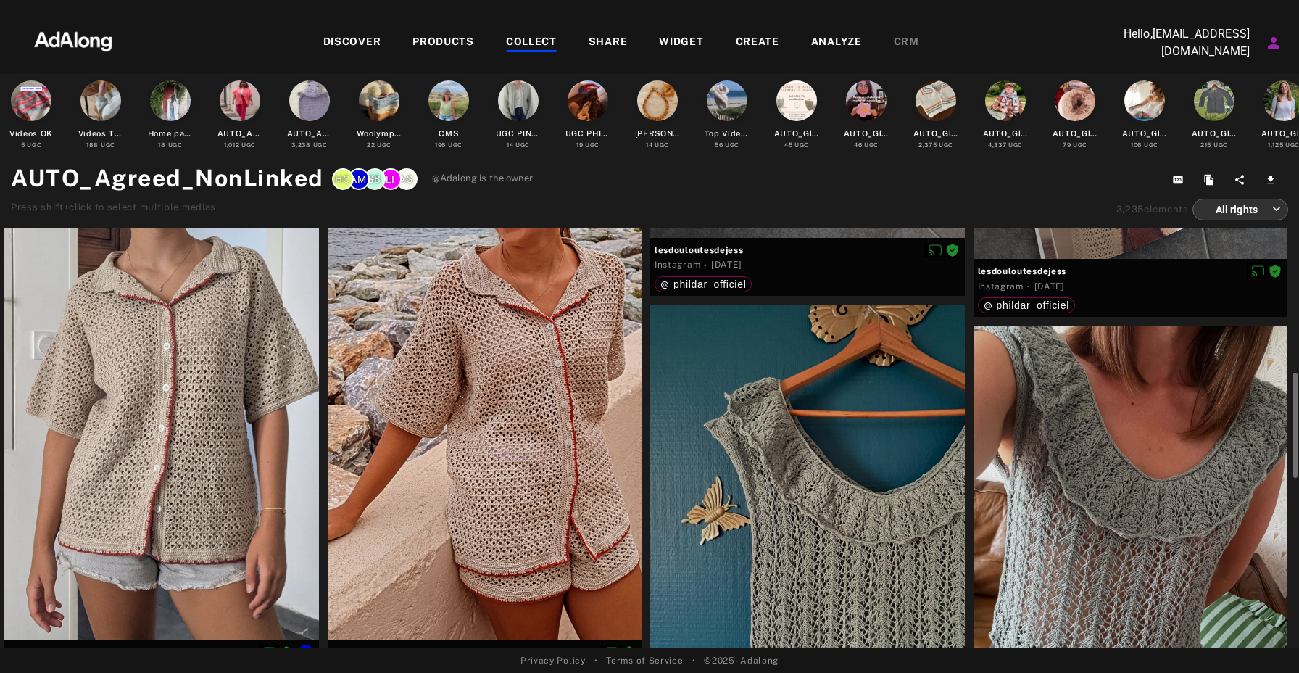
click at [153, 357] on div at bounding box center [161, 430] width 315 height 419
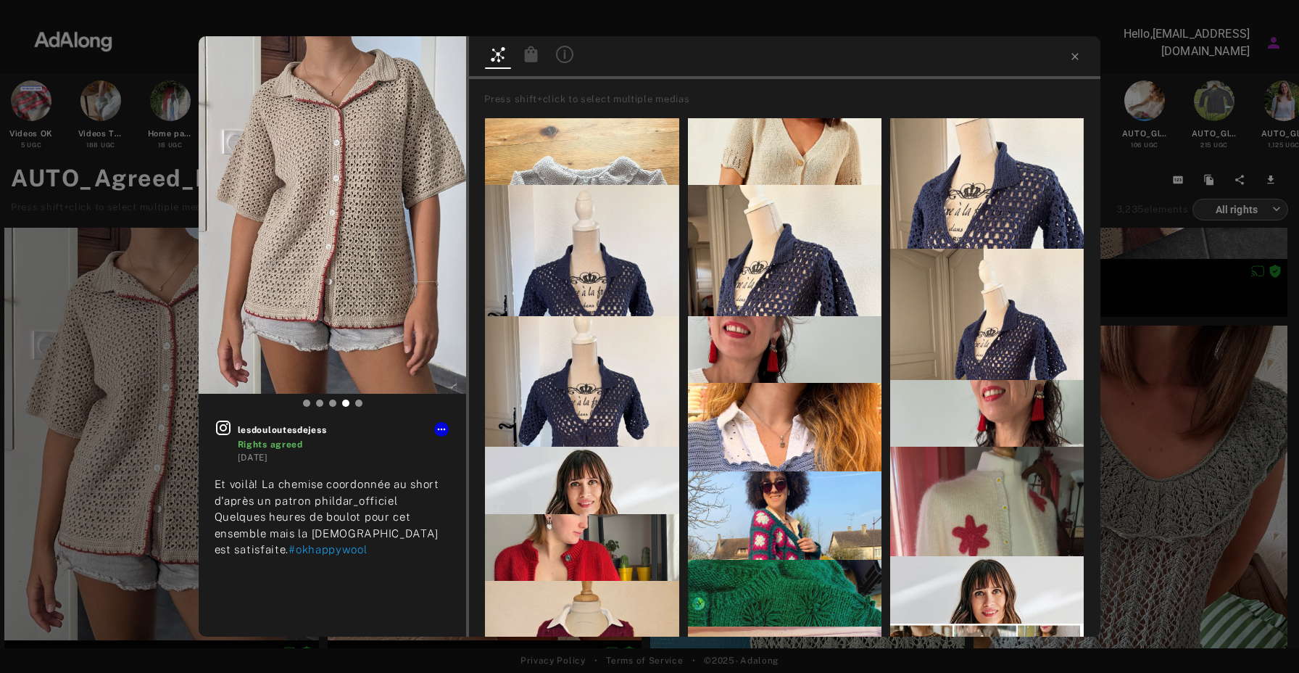
click at [530, 57] on icon at bounding box center [531, 54] width 13 height 16
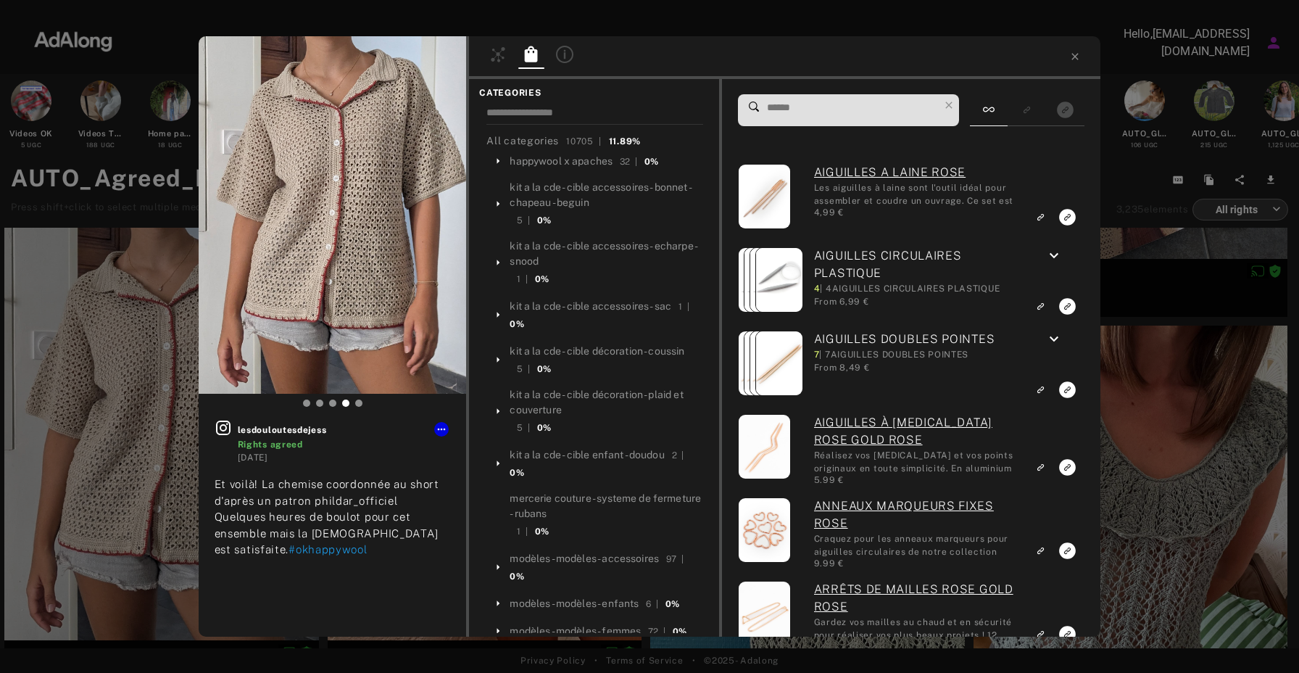
click at [765, 116] on div at bounding box center [849, 110] width 222 height 32
click at [785, 117] on input at bounding box center [852, 108] width 174 height 20
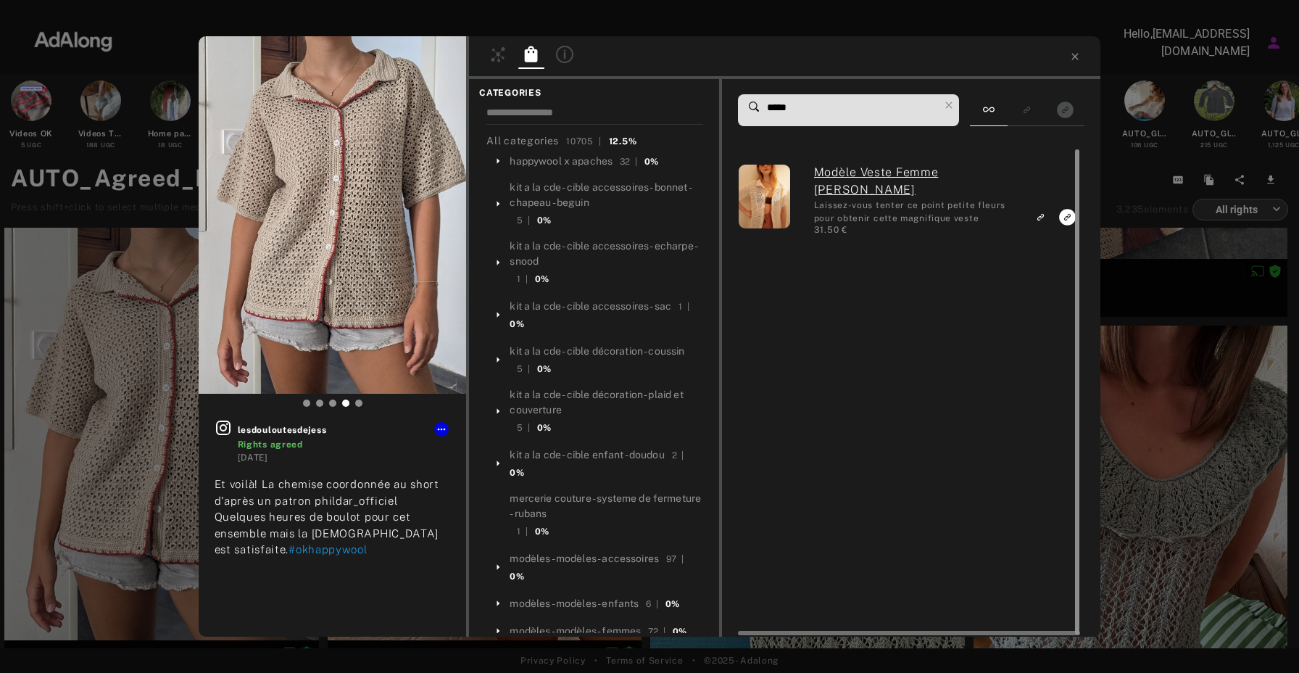
type input "*****"
click at [1073, 217] on div at bounding box center [1075, 392] width 11 height 486
click at [1063, 217] on icon "Link to exact product" at bounding box center [1067, 217] width 17 height 17
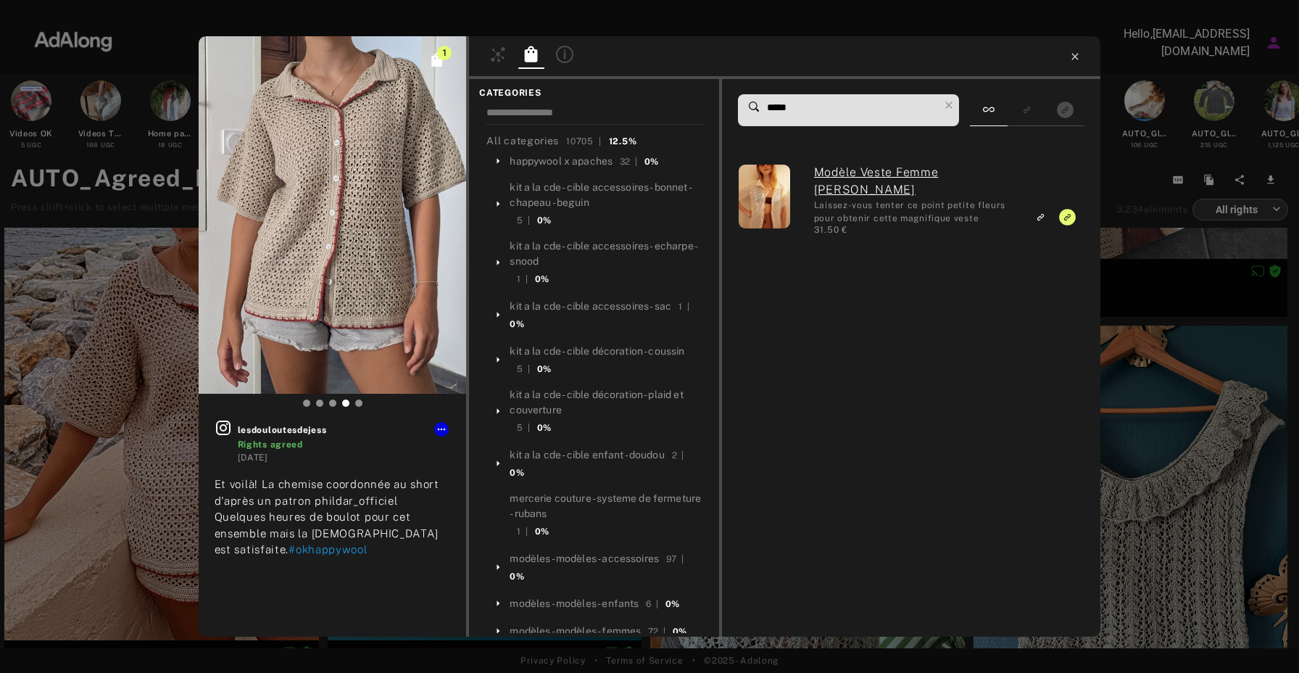
click at [1079, 56] on icon at bounding box center [1075, 57] width 12 height 12
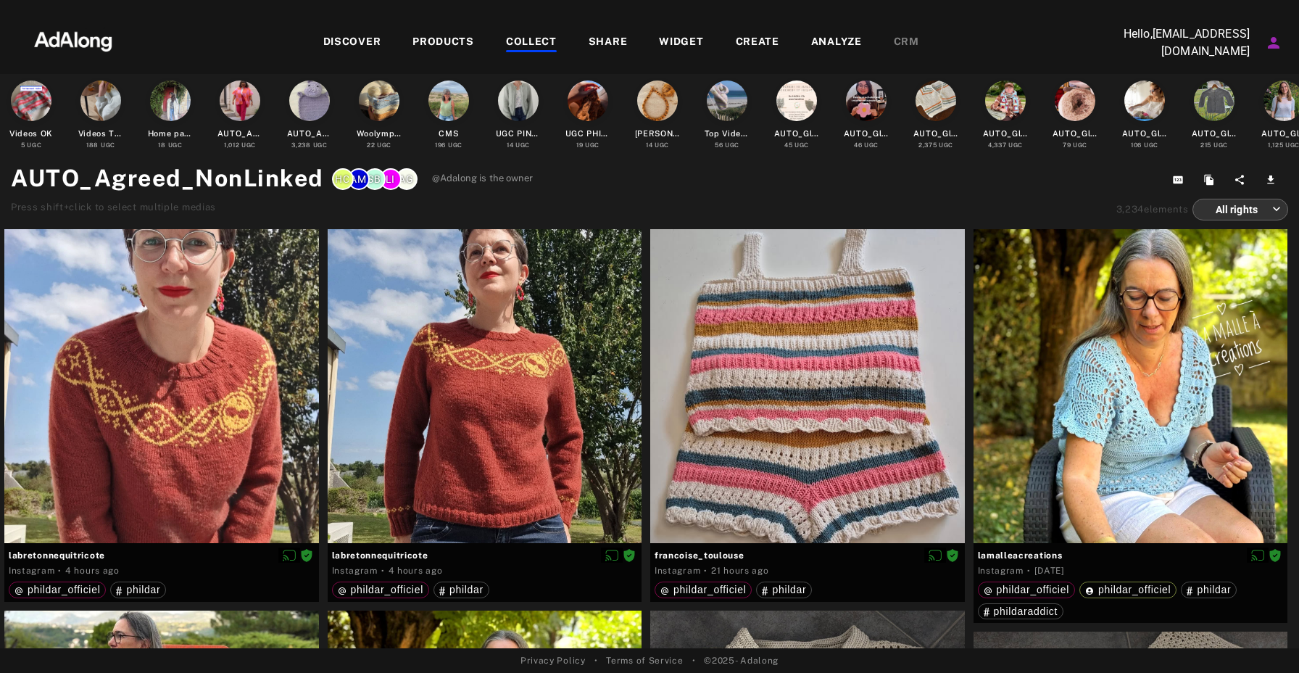
click at [542, 43] on div "COLLECT" at bounding box center [531, 42] width 51 height 17
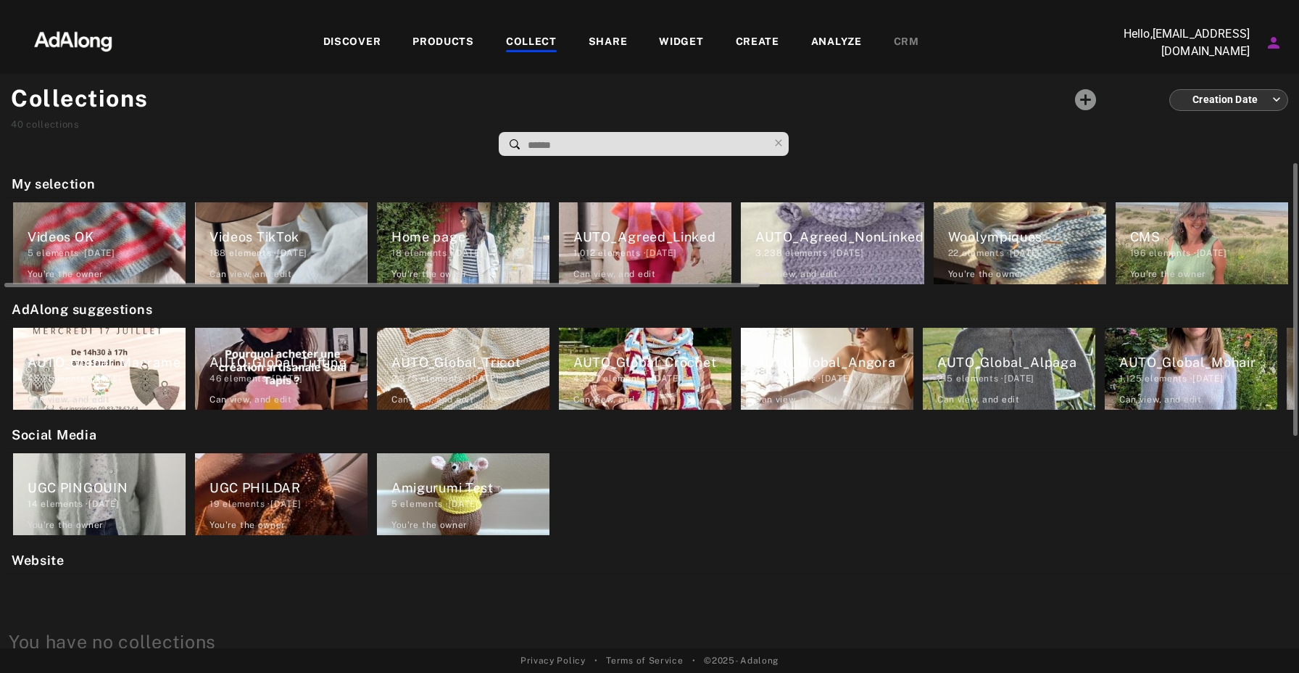
click at [504, 244] on div "Home page" at bounding box center [470, 237] width 158 height 20
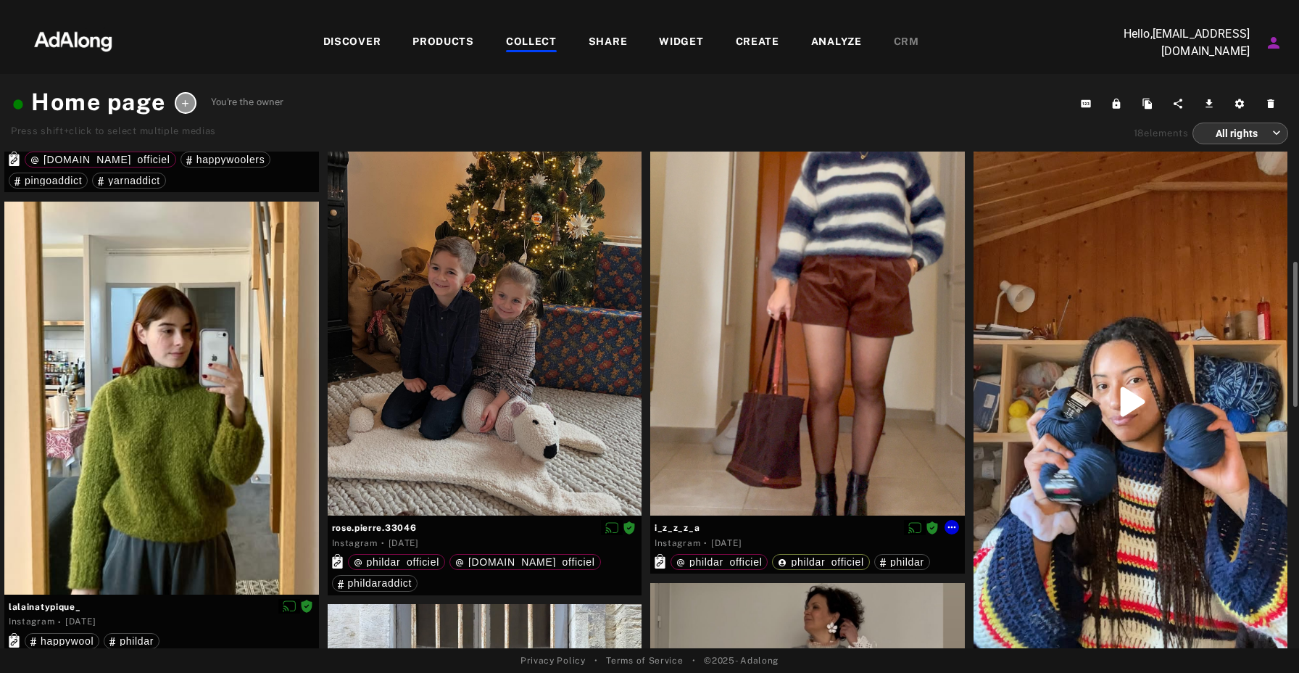
scroll to position [433, 0]
click at [824, 317] on div at bounding box center [807, 318] width 315 height 393
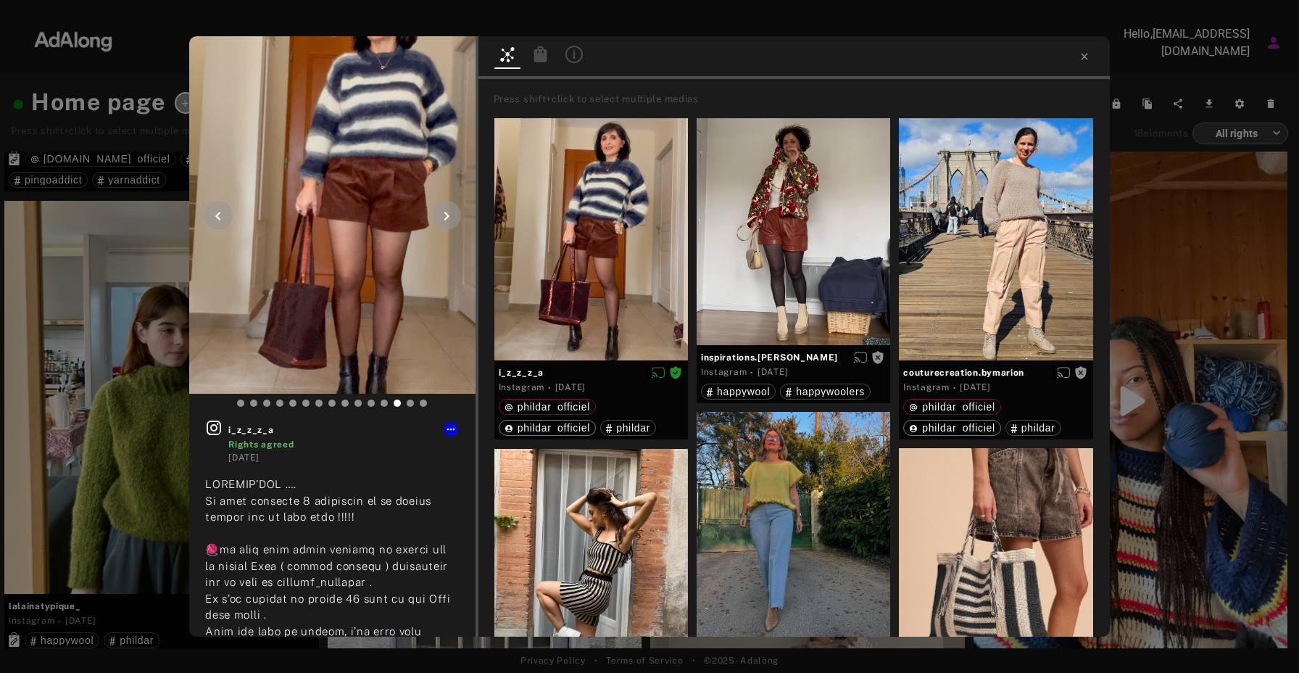
click at [454, 207] on div at bounding box center [446, 215] width 29 height 29
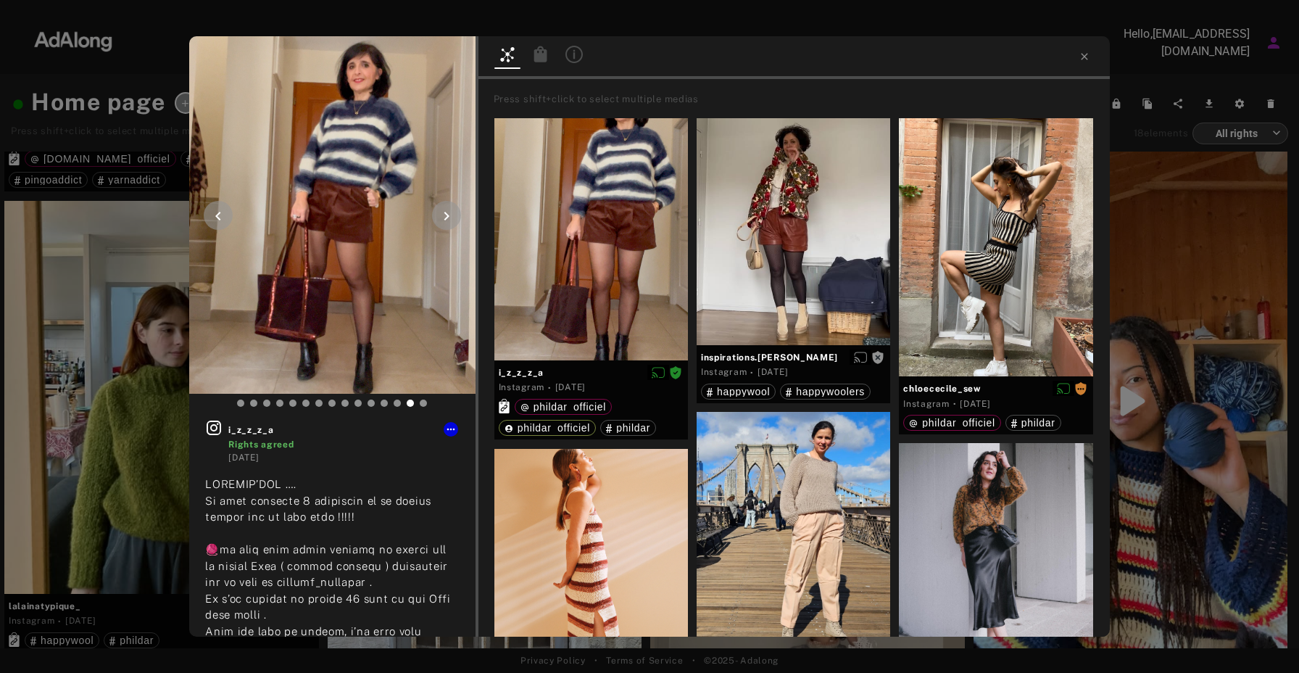
click at [453, 211] on icon at bounding box center [446, 215] width 17 height 17
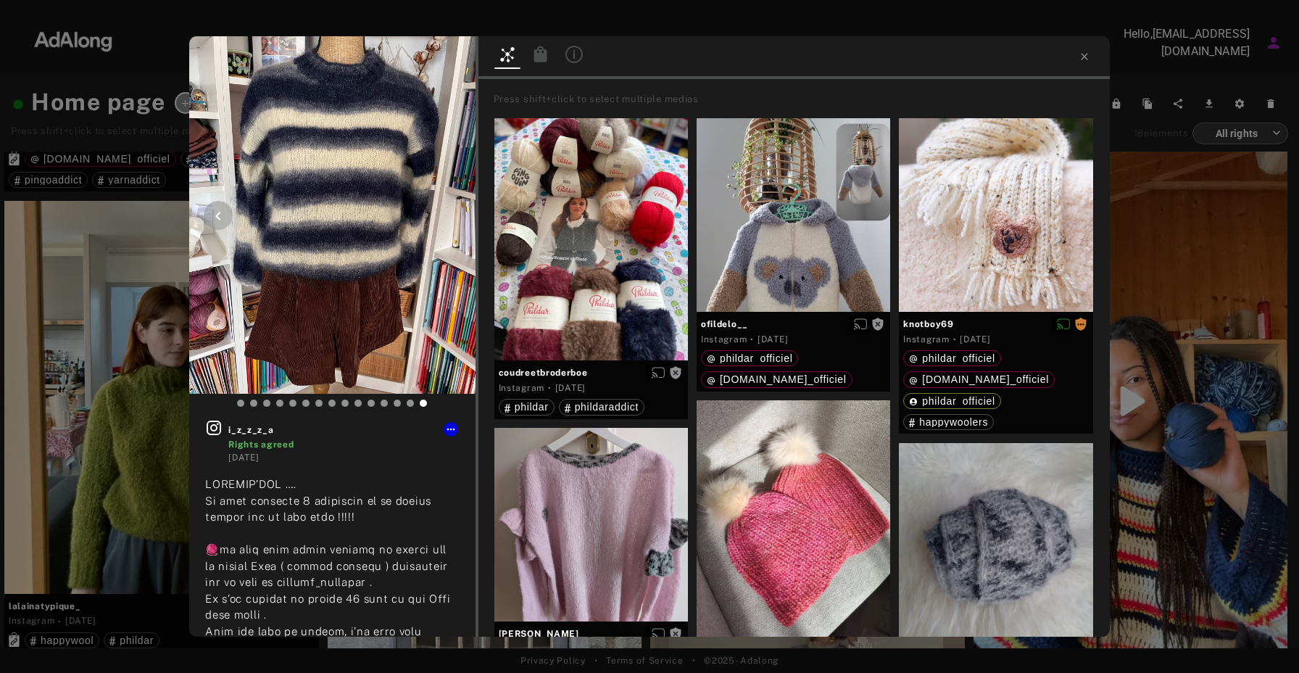
click at [226, 214] on icon at bounding box center [217, 215] width 17 height 17
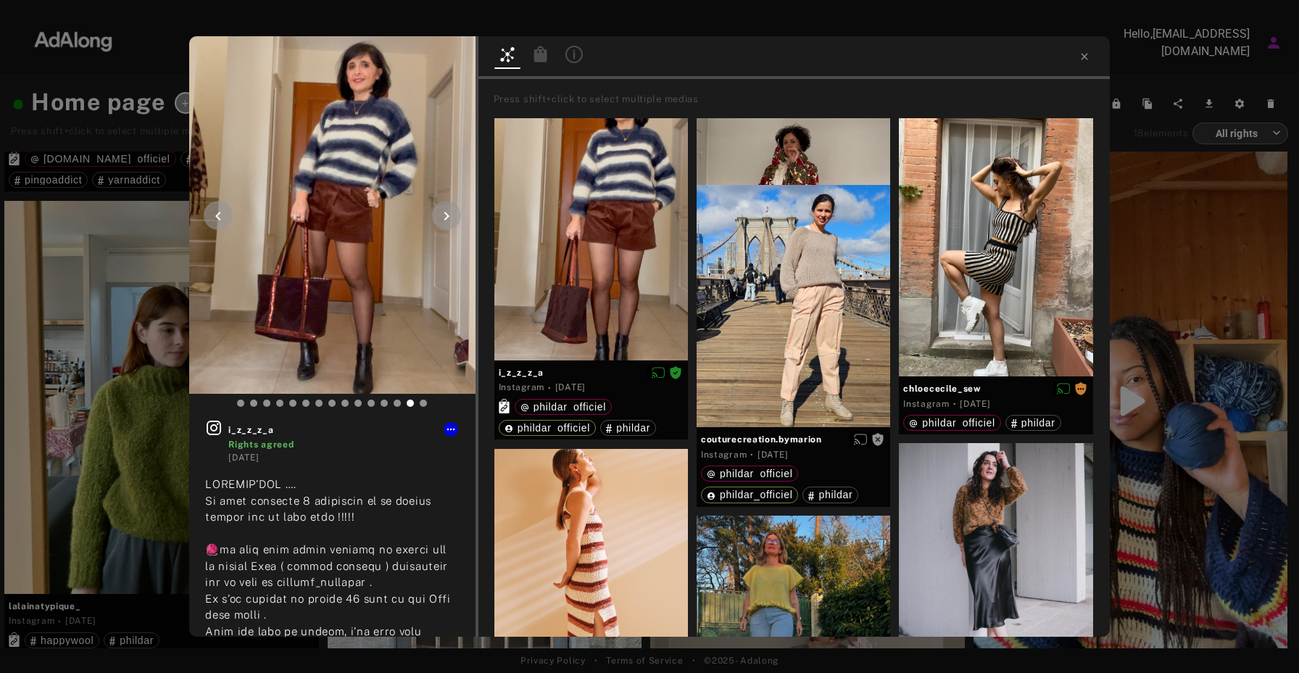
click at [226, 214] on icon at bounding box center [217, 215] width 17 height 17
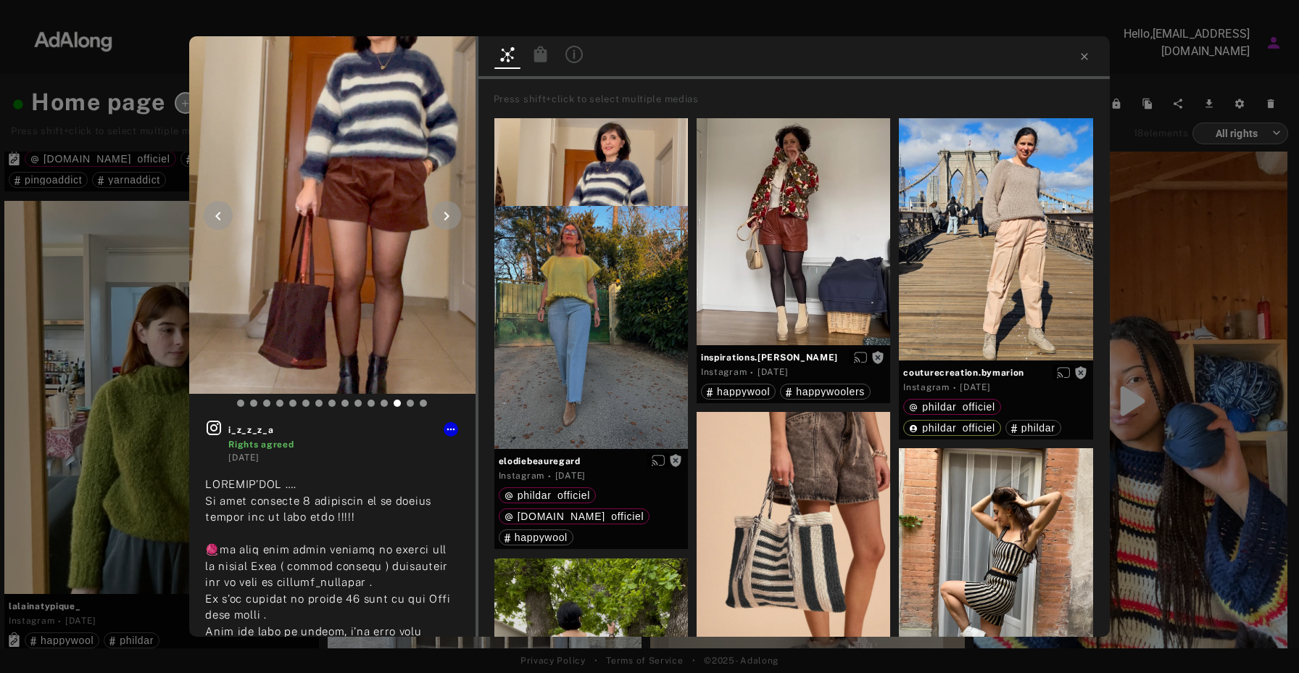
click at [226, 214] on icon at bounding box center [217, 215] width 17 height 17
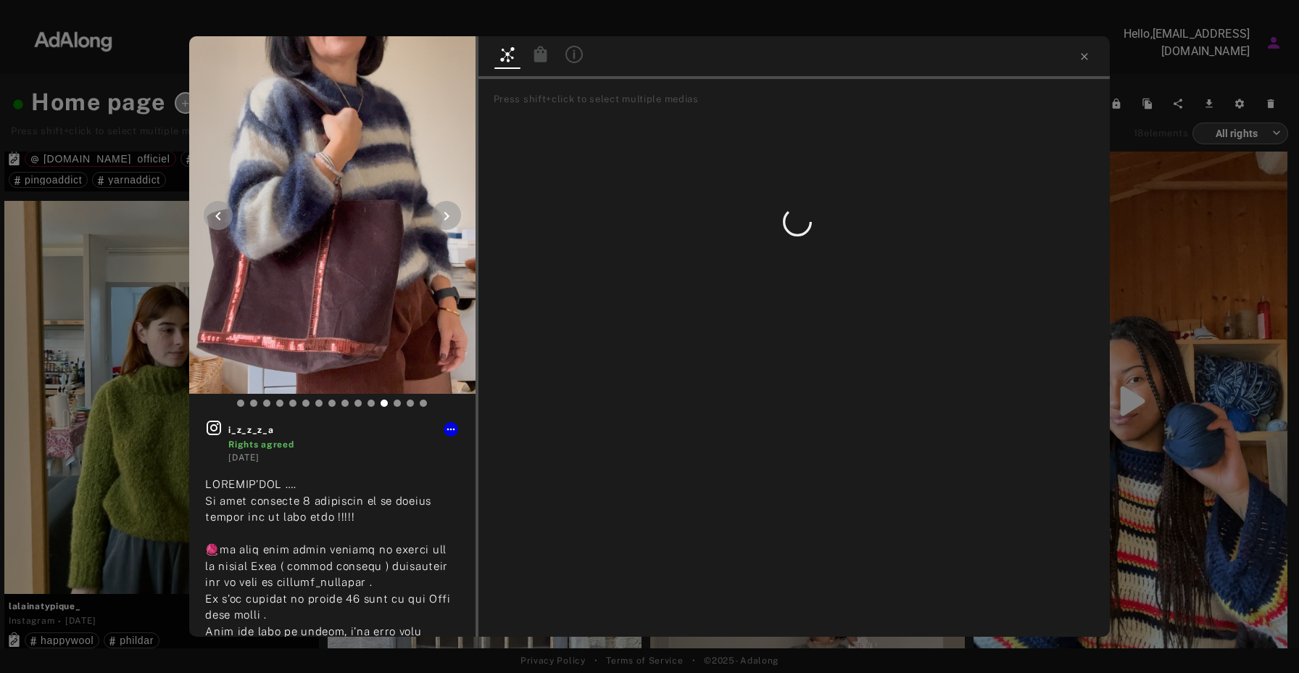
click at [226, 214] on icon at bounding box center [217, 215] width 17 height 17
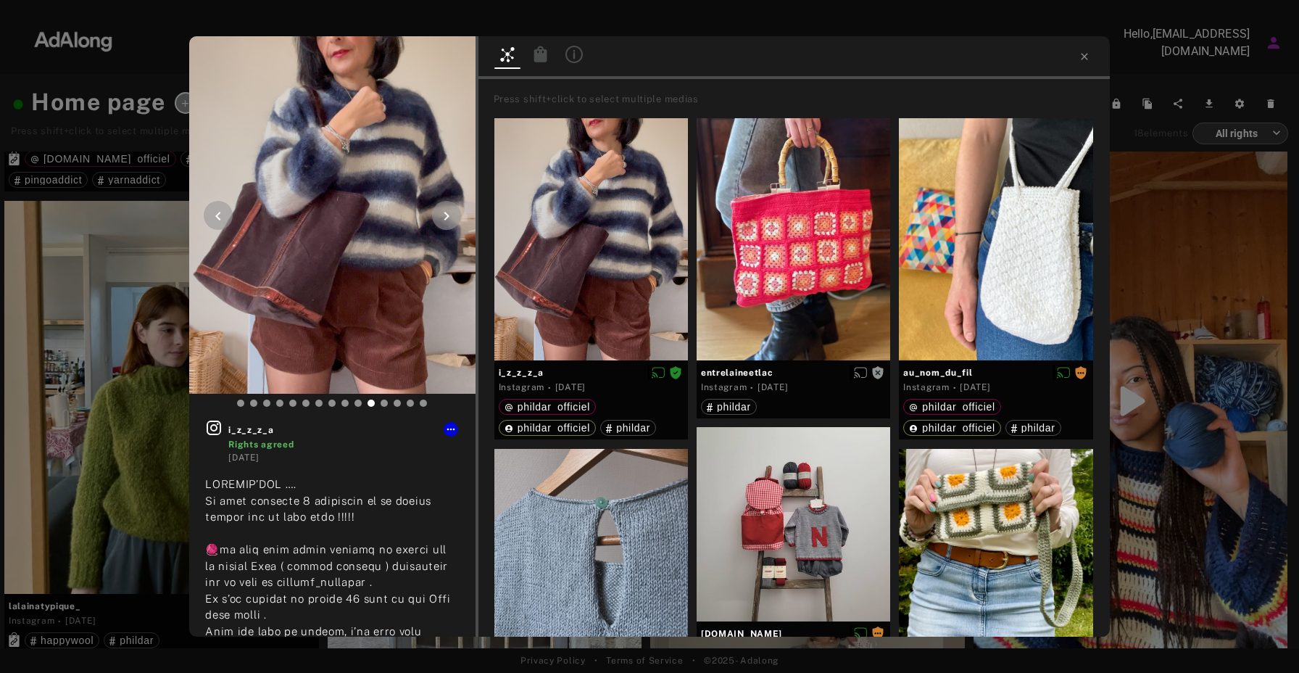
click at [360, 62] on img at bounding box center [332, 214] width 286 height 357
click at [1087, 60] on icon at bounding box center [1085, 57] width 12 height 12
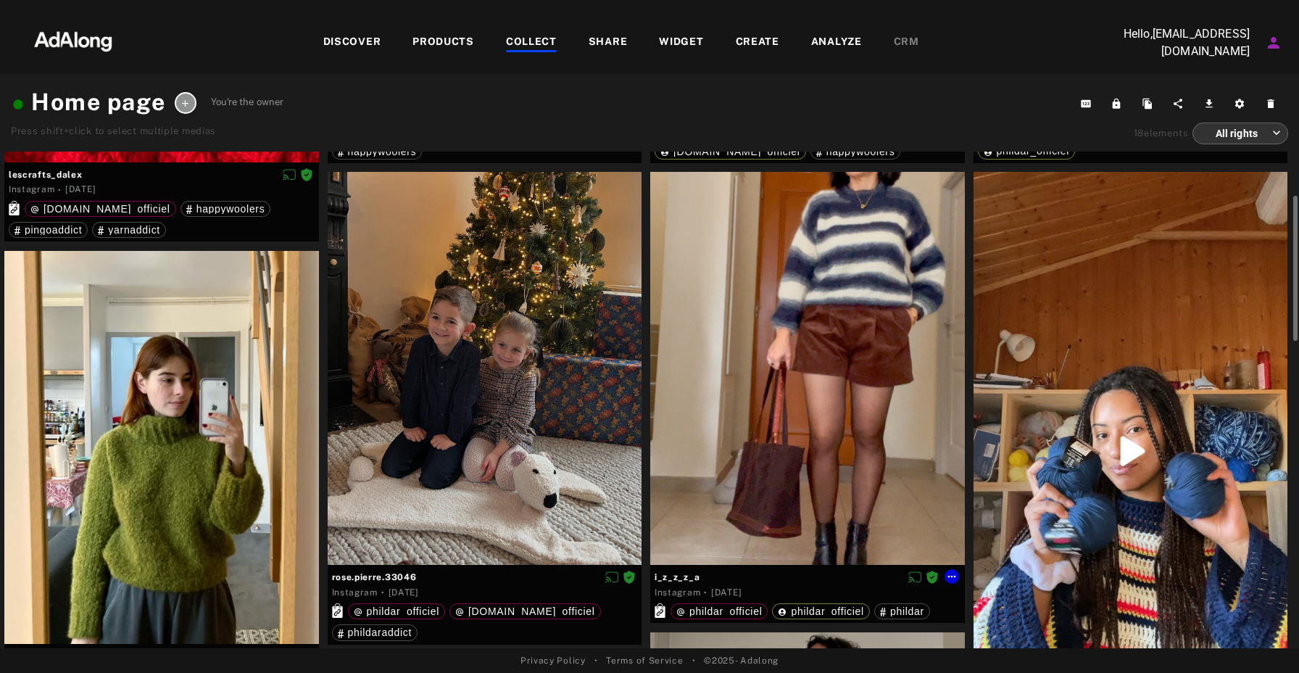
scroll to position [388, 0]
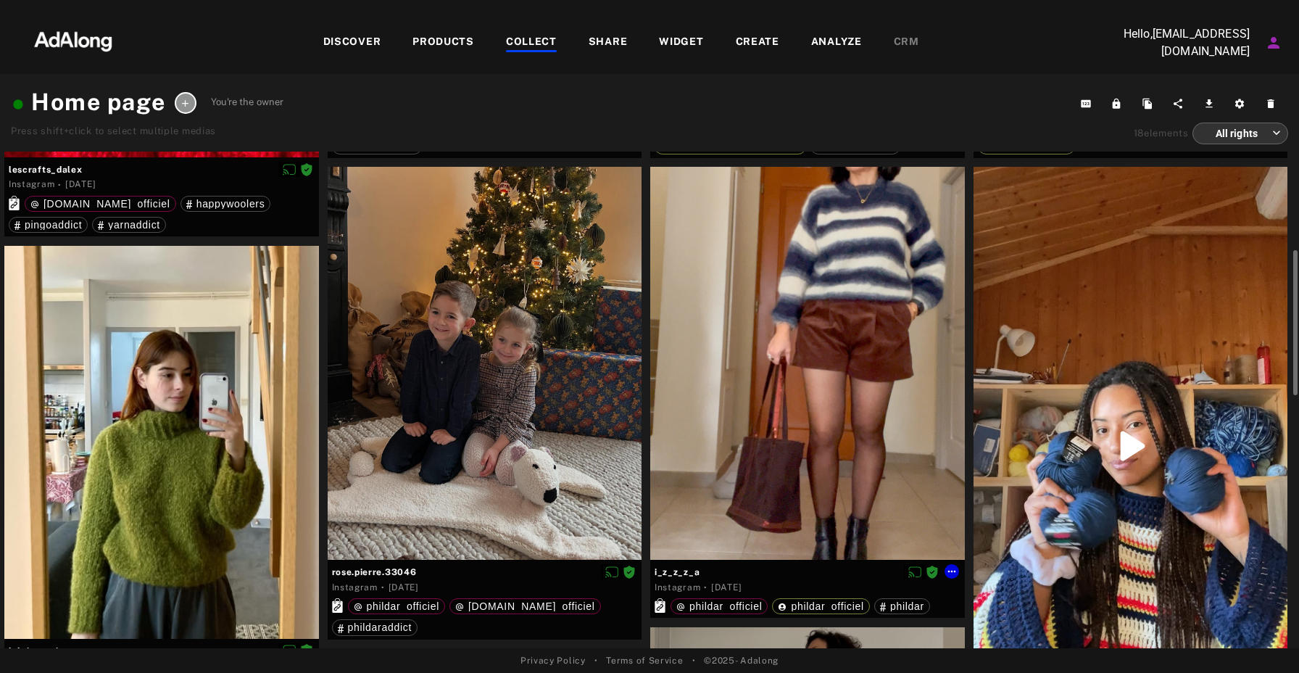
click at [812, 388] on div at bounding box center [807, 363] width 315 height 393
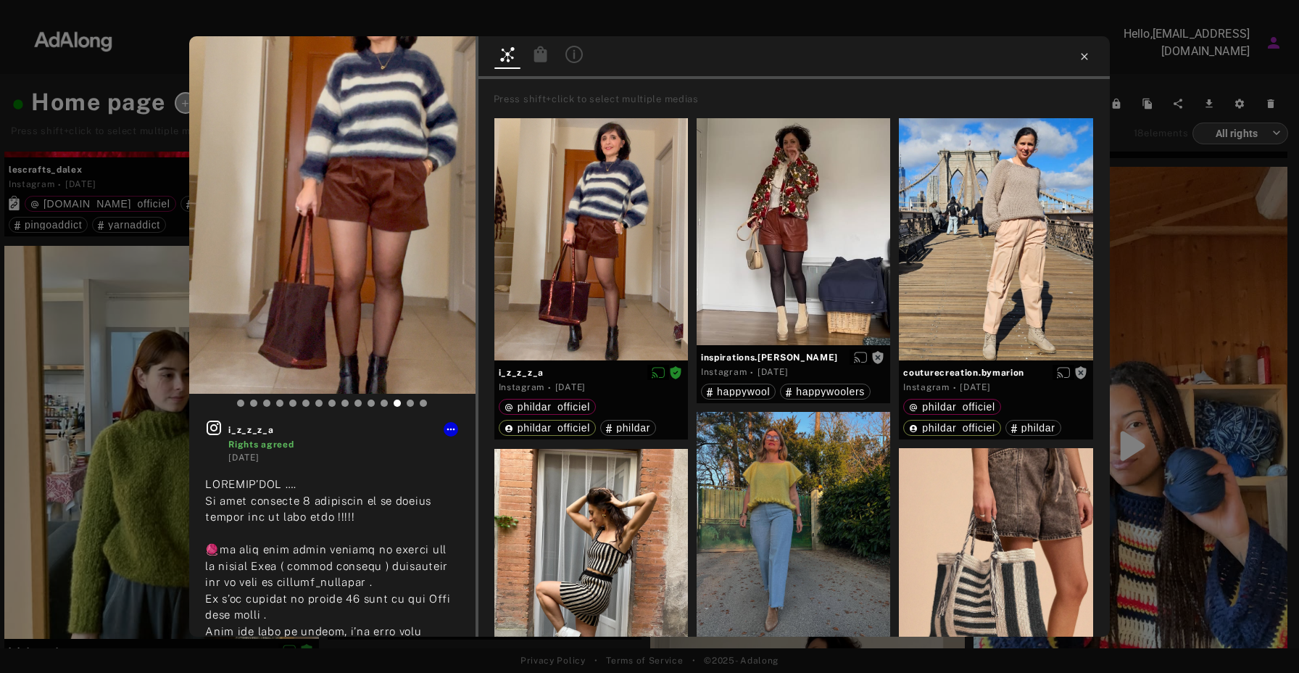
click at [1083, 57] on icon at bounding box center [1084, 56] width 7 height 7
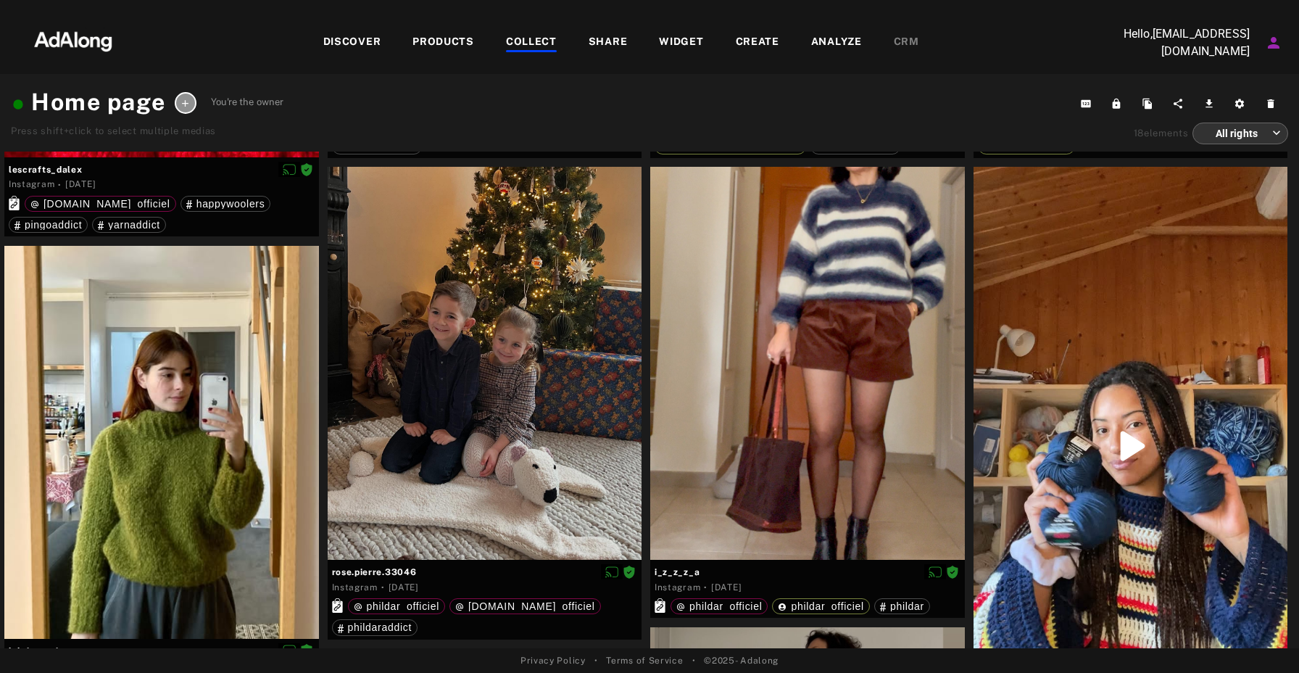
click at [542, 38] on div "COLLECT" at bounding box center [531, 42] width 51 height 17
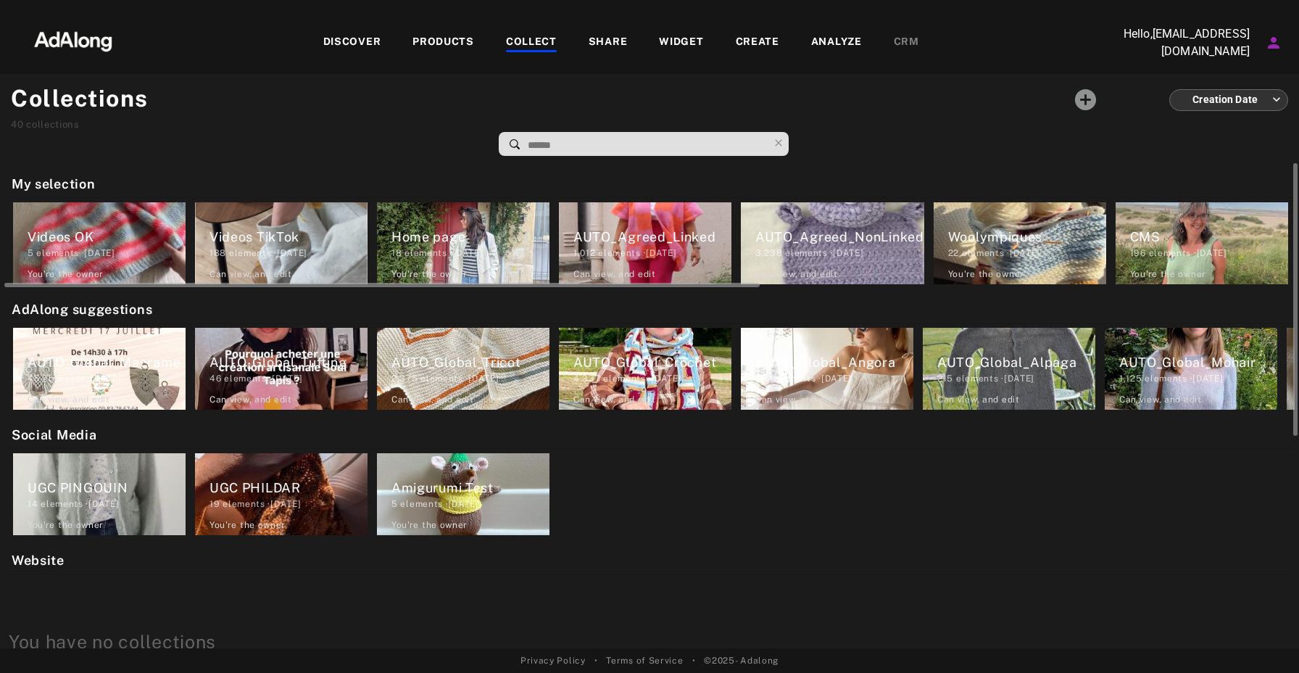
click at [649, 238] on div "AUTO_Agreed_Linked" at bounding box center [652, 237] width 158 height 20
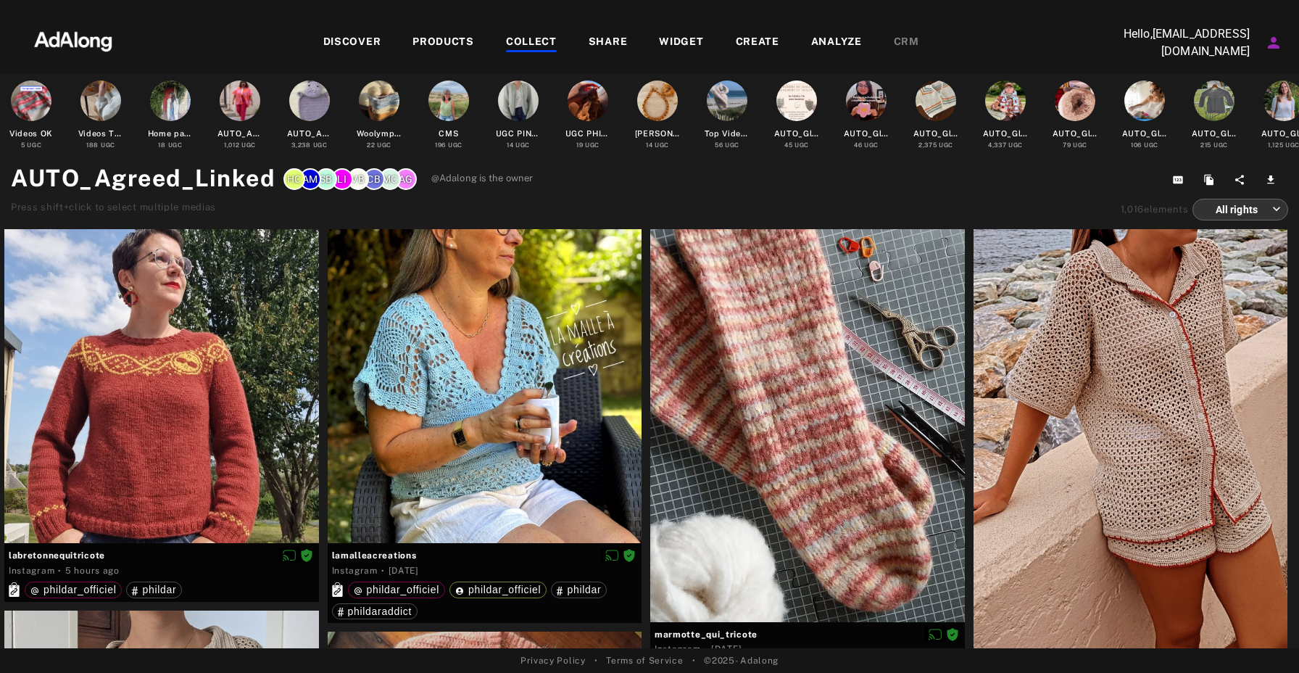
click at [544, 46] on div "COLLECT" at bounding box center [531, 42] width 51 height 17
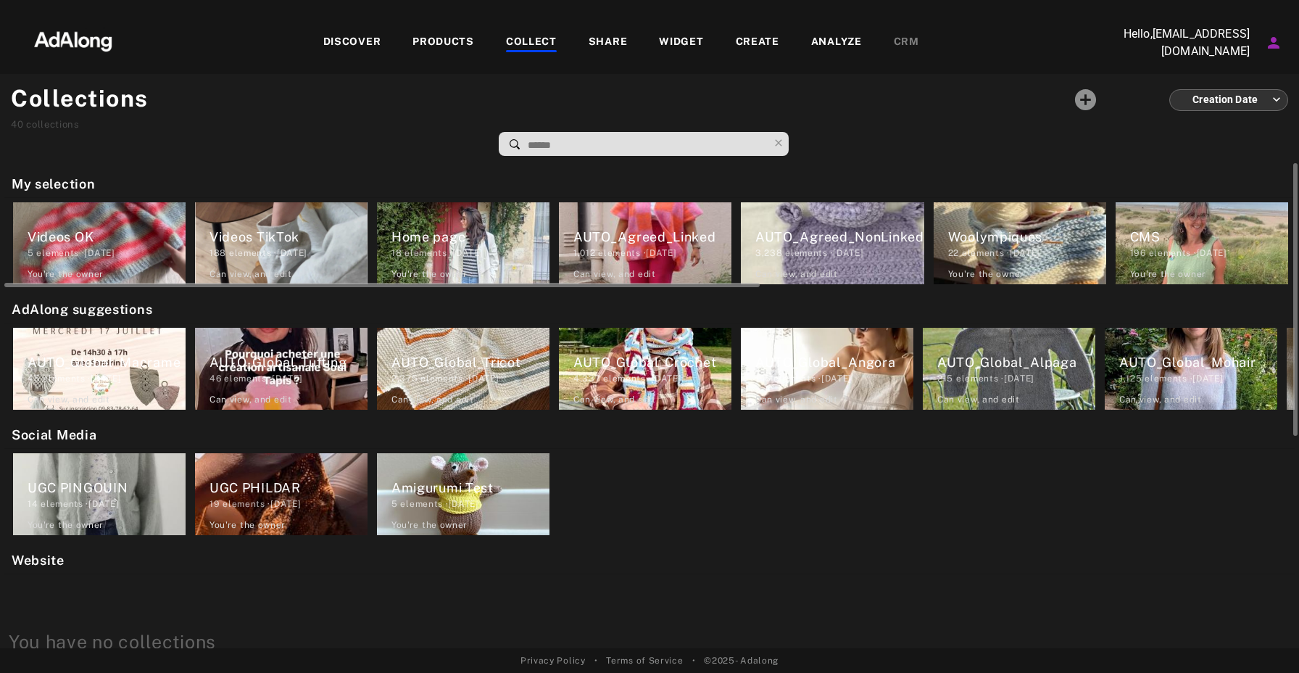
click at [836, 233] on div "AUTO_Agreed_NonLinked" at bounding box center [839, 237] width 169 height 20
